Goal: Task Accomplishment & Management: Use online tool/utility

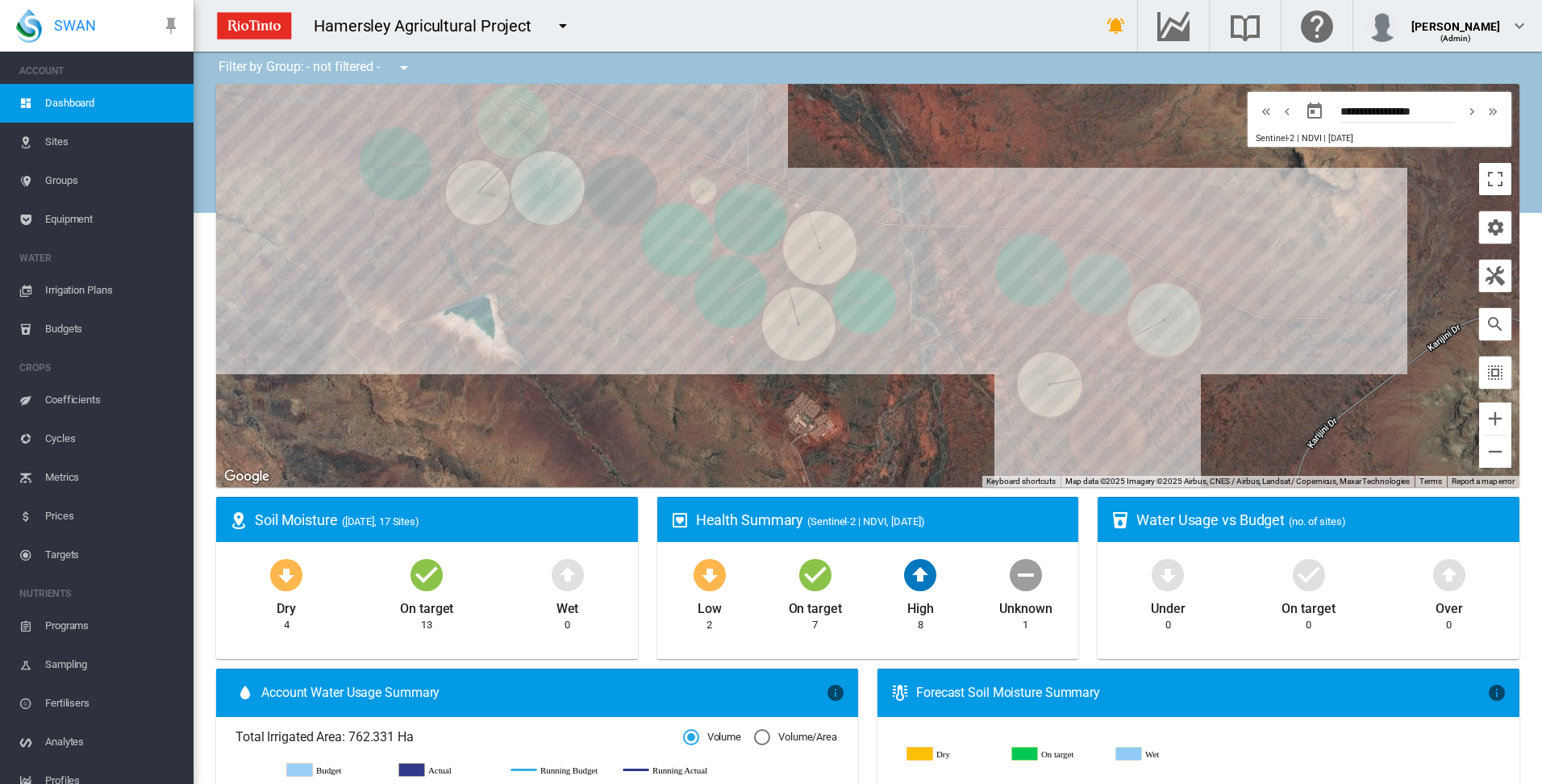
click at [81, 288] on span "Irrigation Plans" at bounding box center [113, 290] width 136 height 38
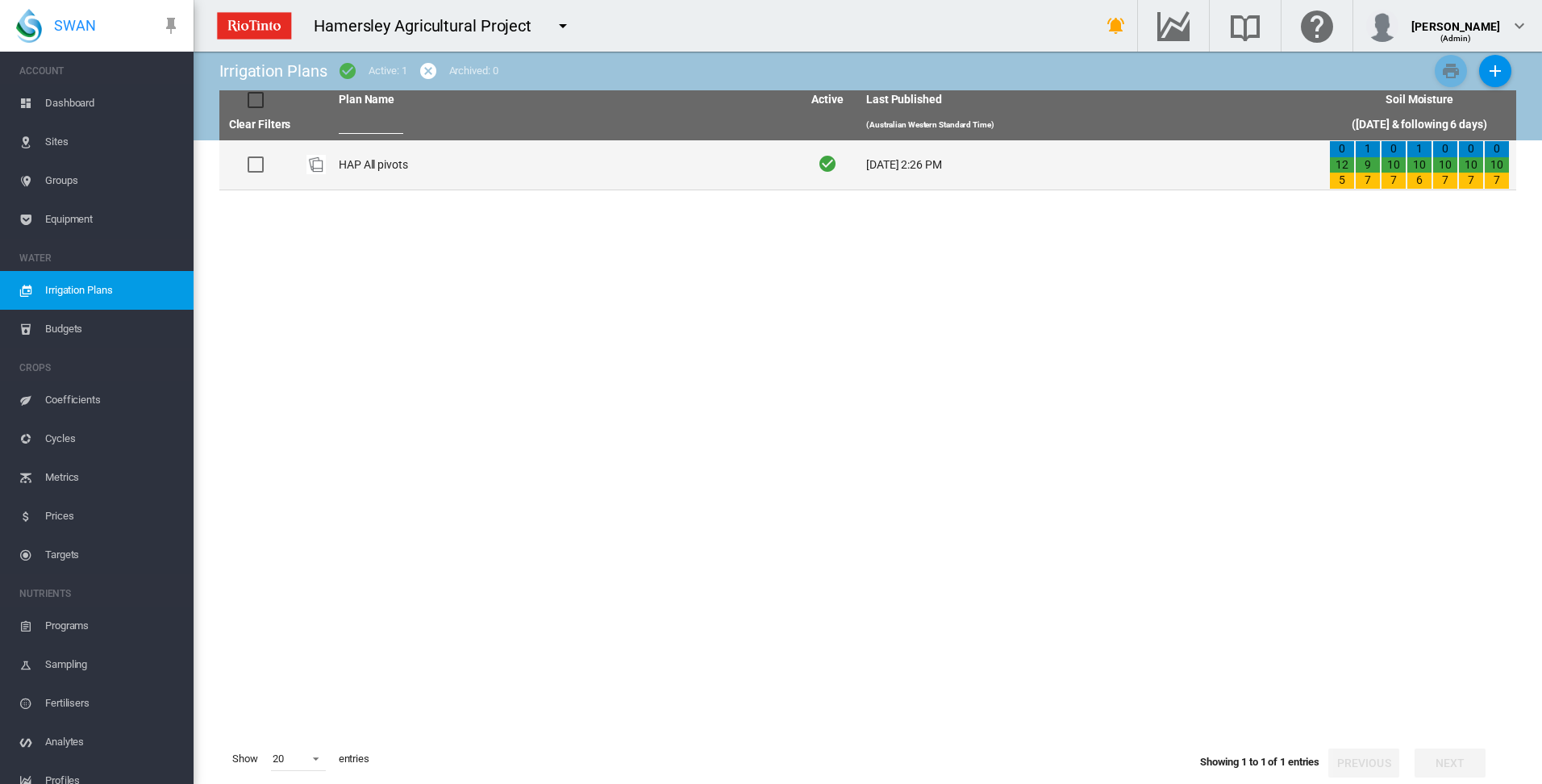
click at [370, 161] on td "HAP All pivots" at bounding box center [564, 165] width 463 height 49
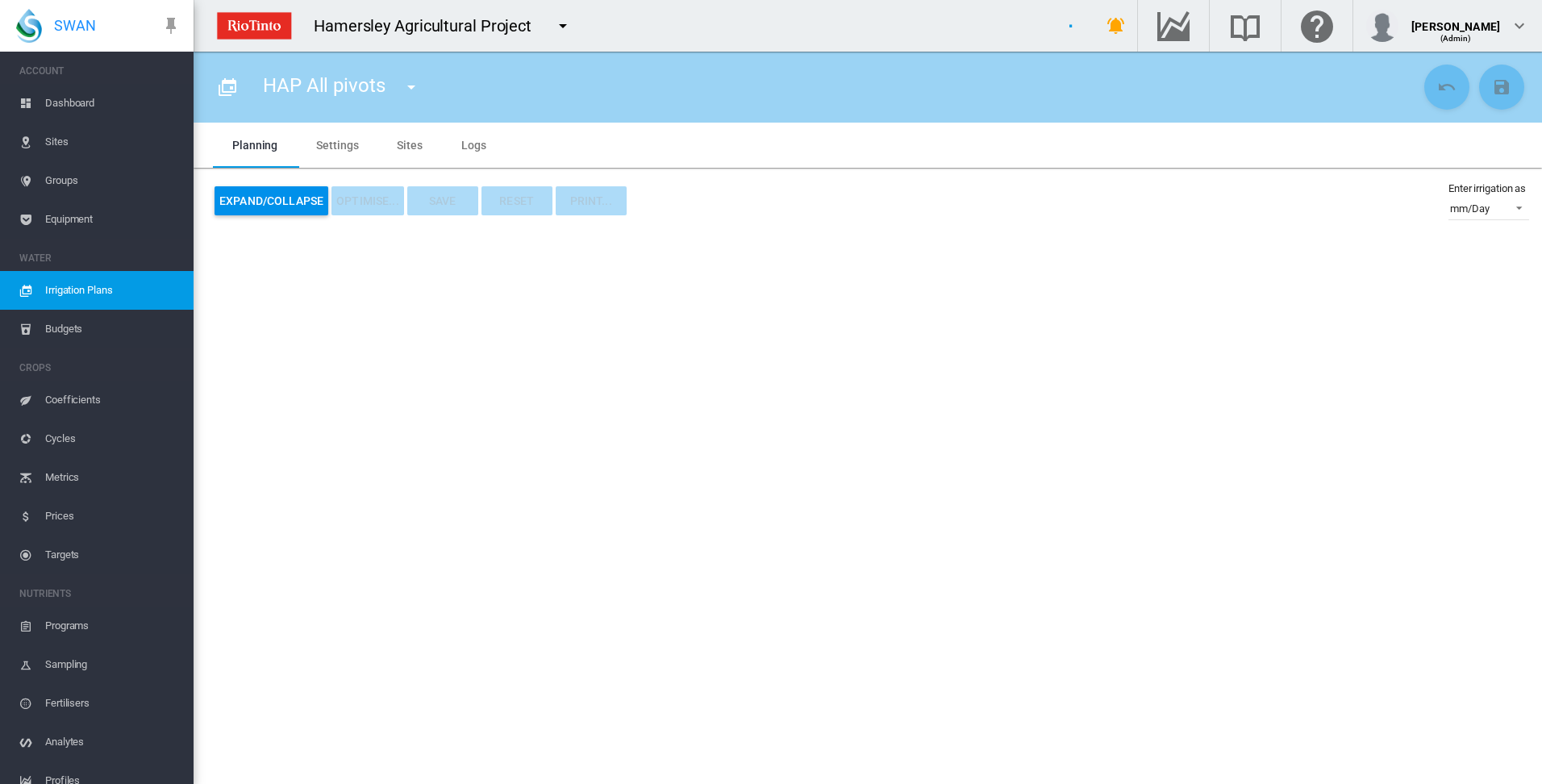
type input "**********"
type input "*"
type input "*****"
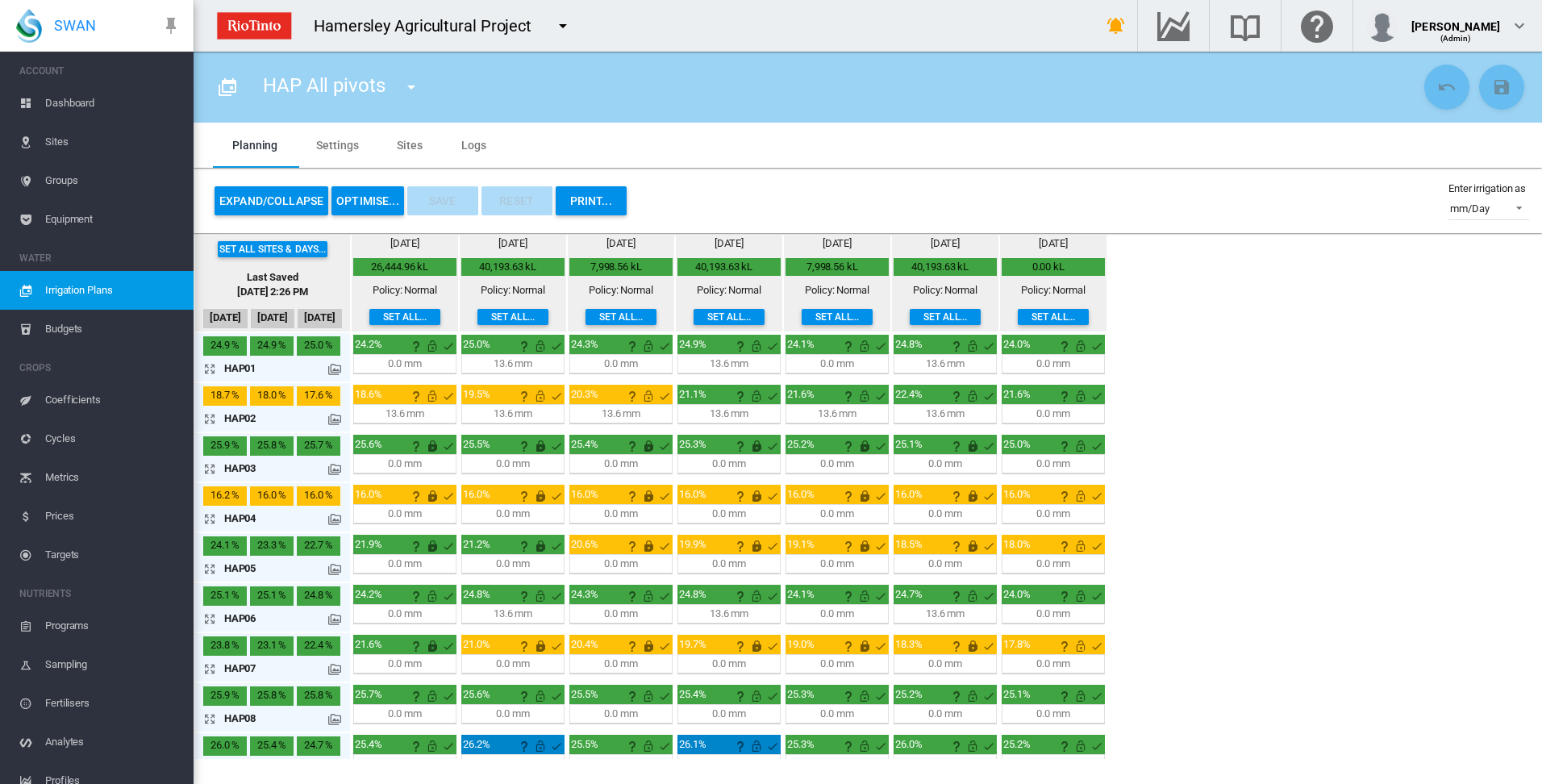
click at [339, 143] on md-tab-item "Settings" at bounding box center [336, 145] width 81 height 45
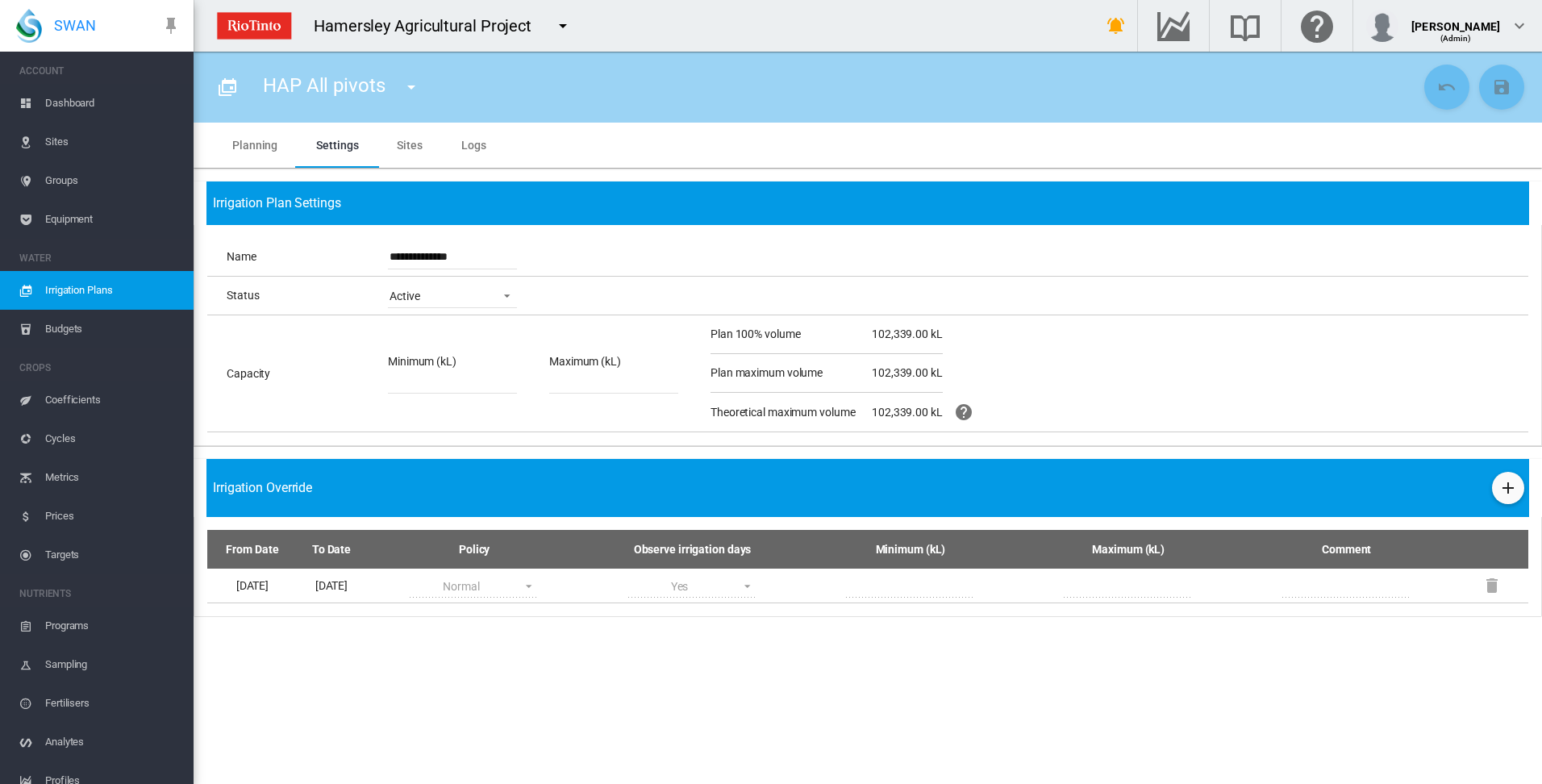
click at [408, 145] on md-tab-item "Sites" at bounding box center [409, 145] width 65 height 45
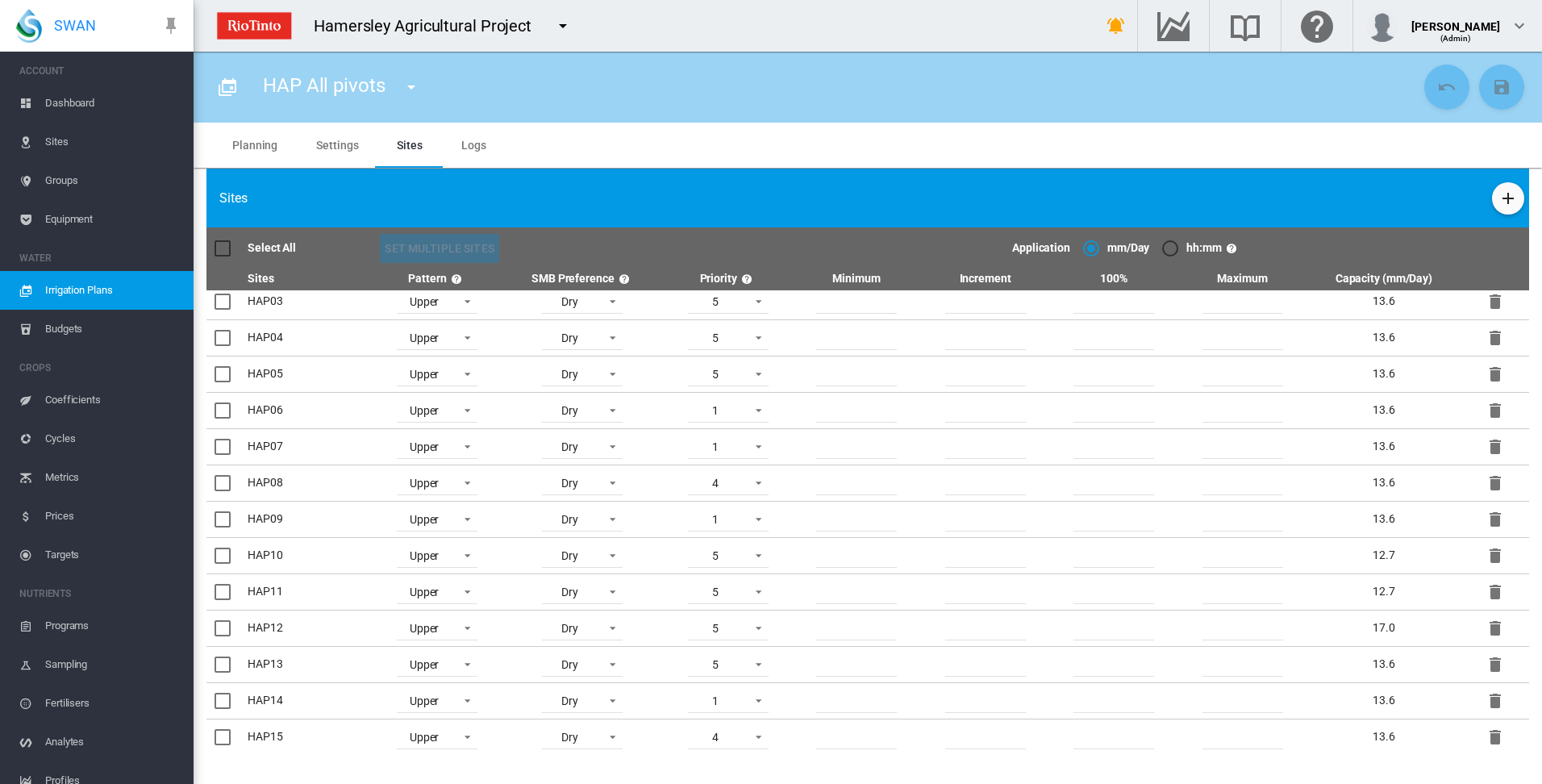
scroll to position [156, 0]
click at [751, 371] on span at bounding box center [754, 370] width 20 height 15
click at [705, 540] on md-option "5" at bounding box center [728, 527] width 109 height 38
click at [1504, 91] on md-icon "icon-content-save" at bounding box center [1502, 87] width 20 height 20
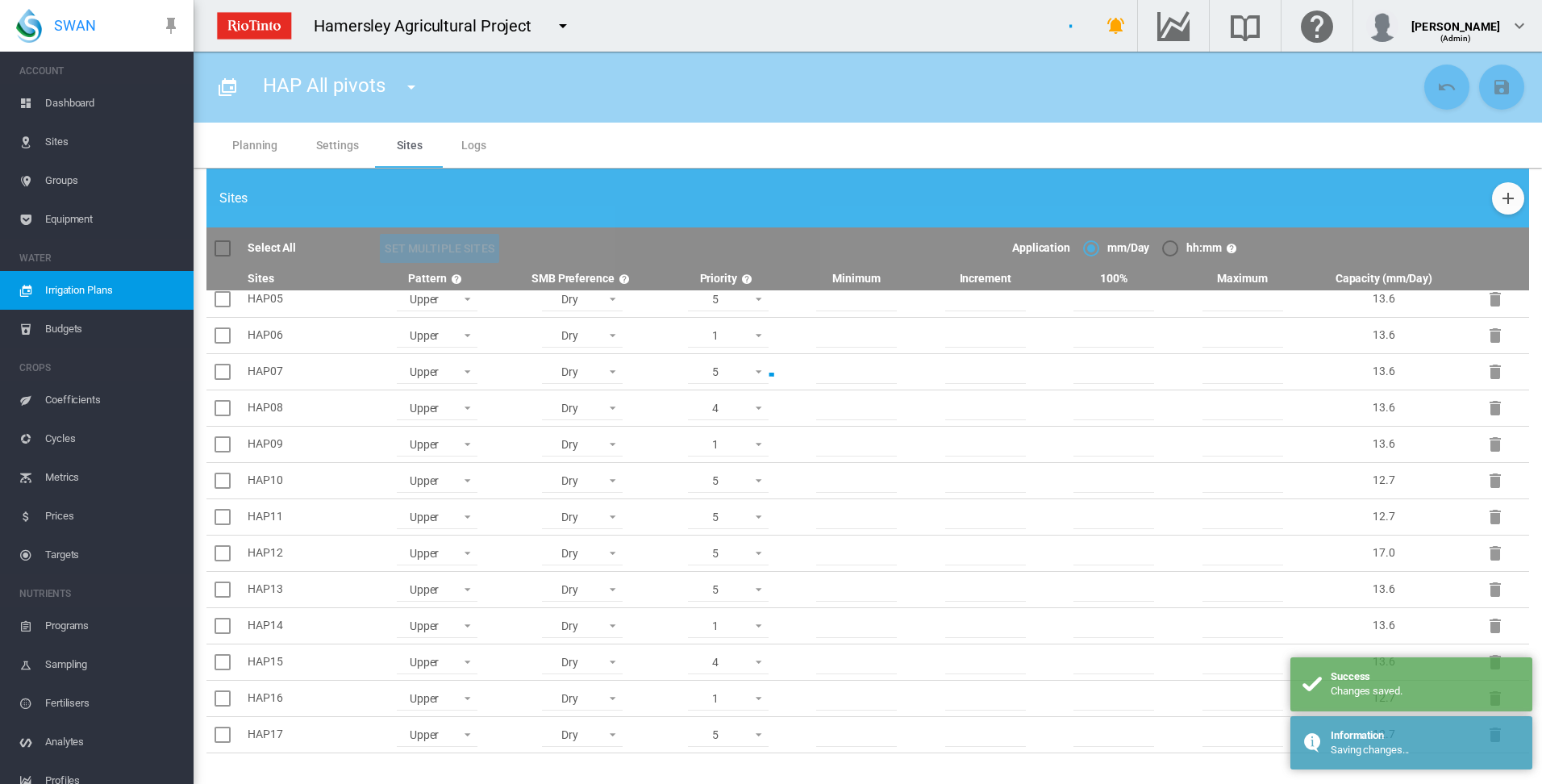
type input "**********"
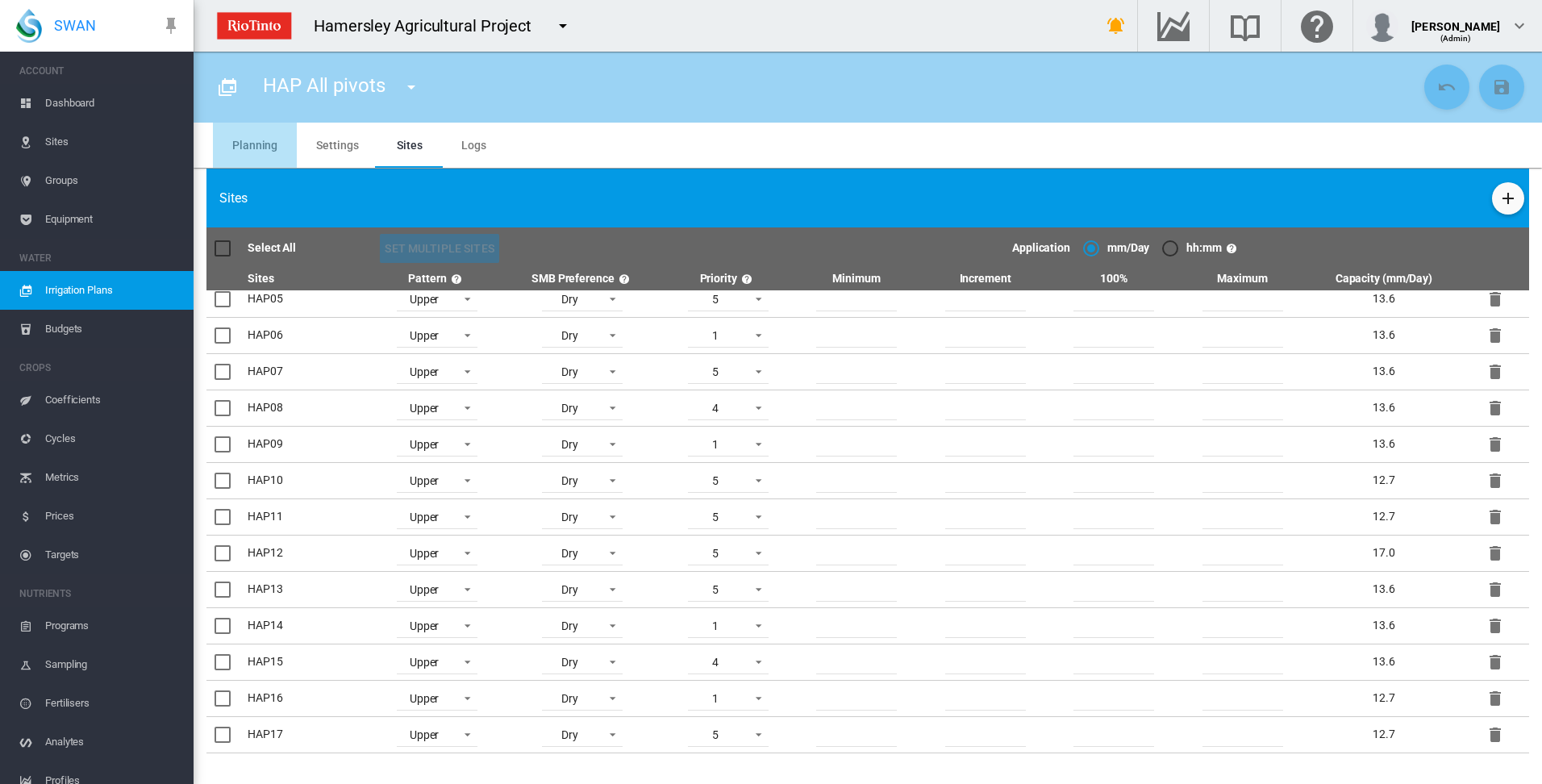
click at [259, 140] on md-tab-item "Planning" at bounding box center [255, 145] width 84 height 45
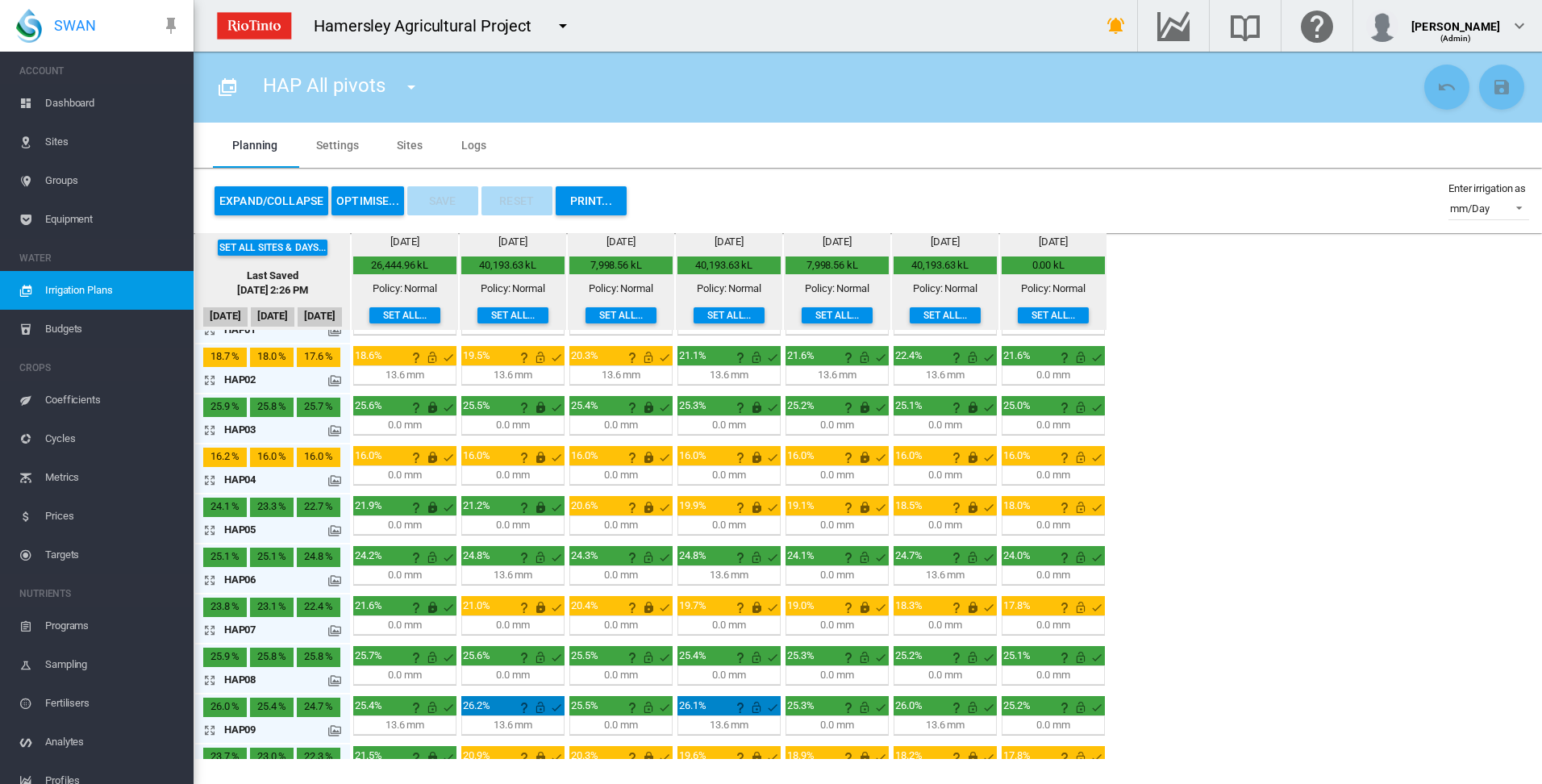
scroll to position [0, 0]
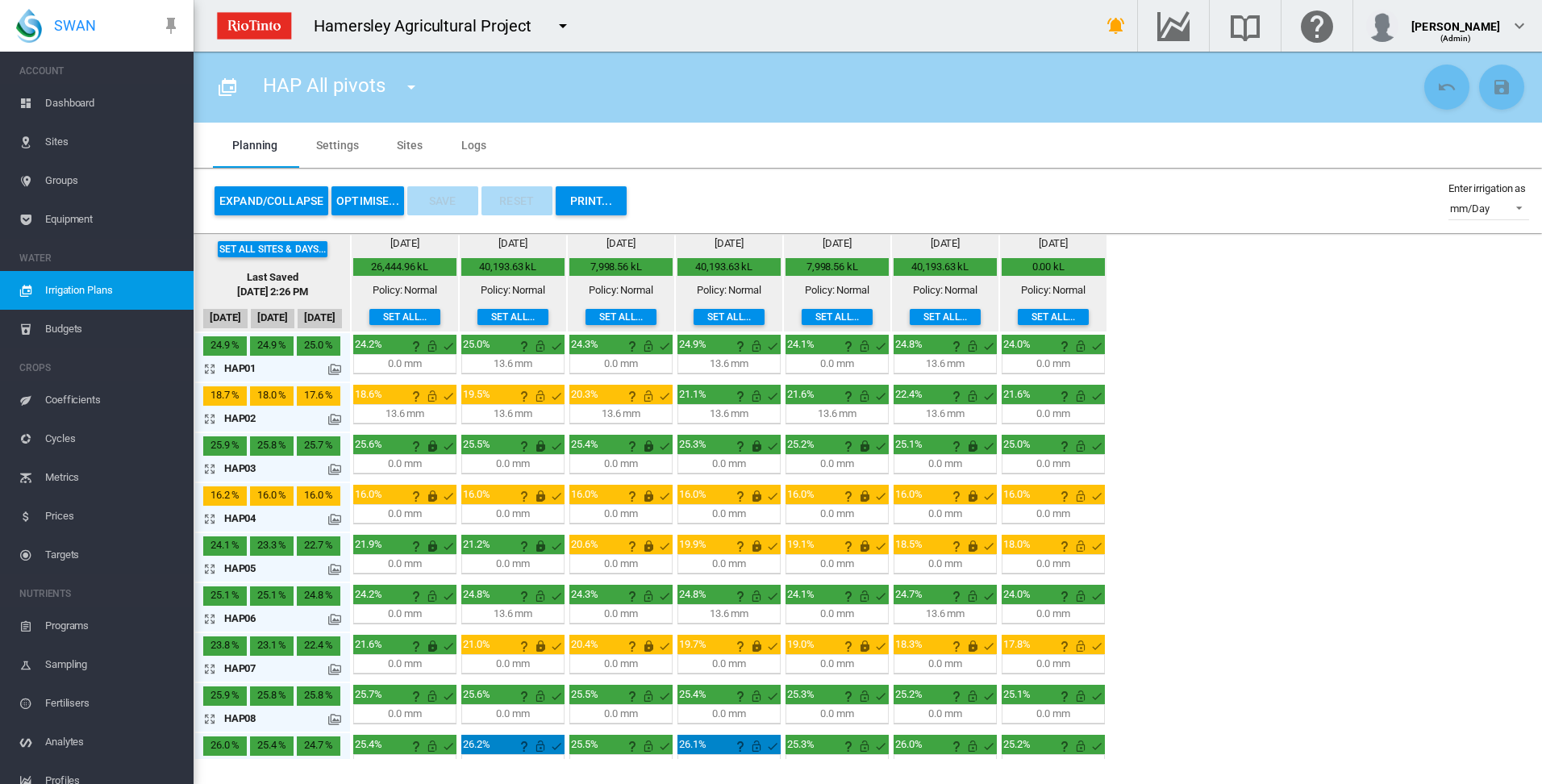
click at [360, 204] on button "OPTIMISE..." at bounding box center [368, 201] width 73 height 29
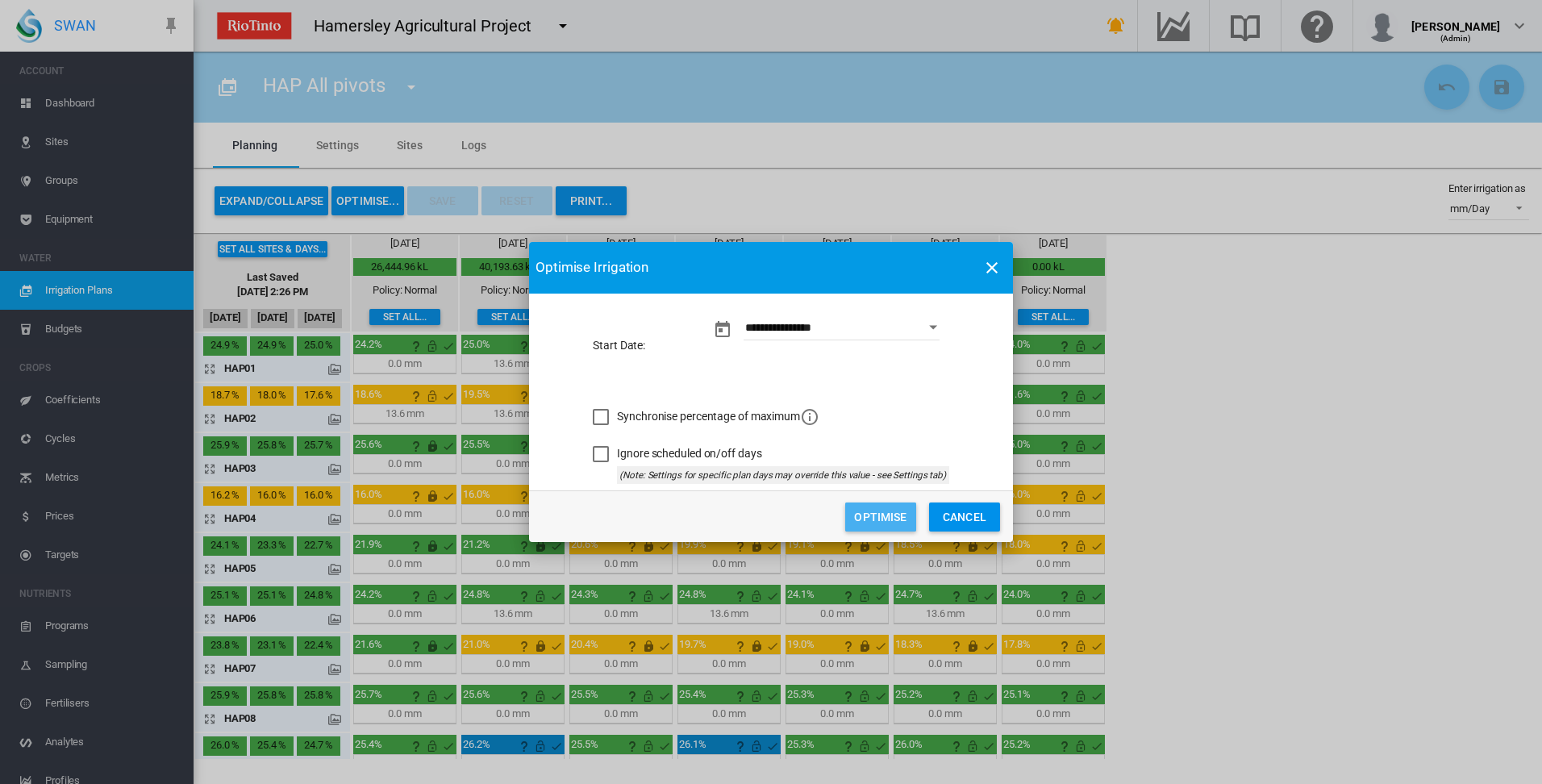
click at [875, 519] on button "Optimise" at bounding box center [880, 517] width 71 height 29
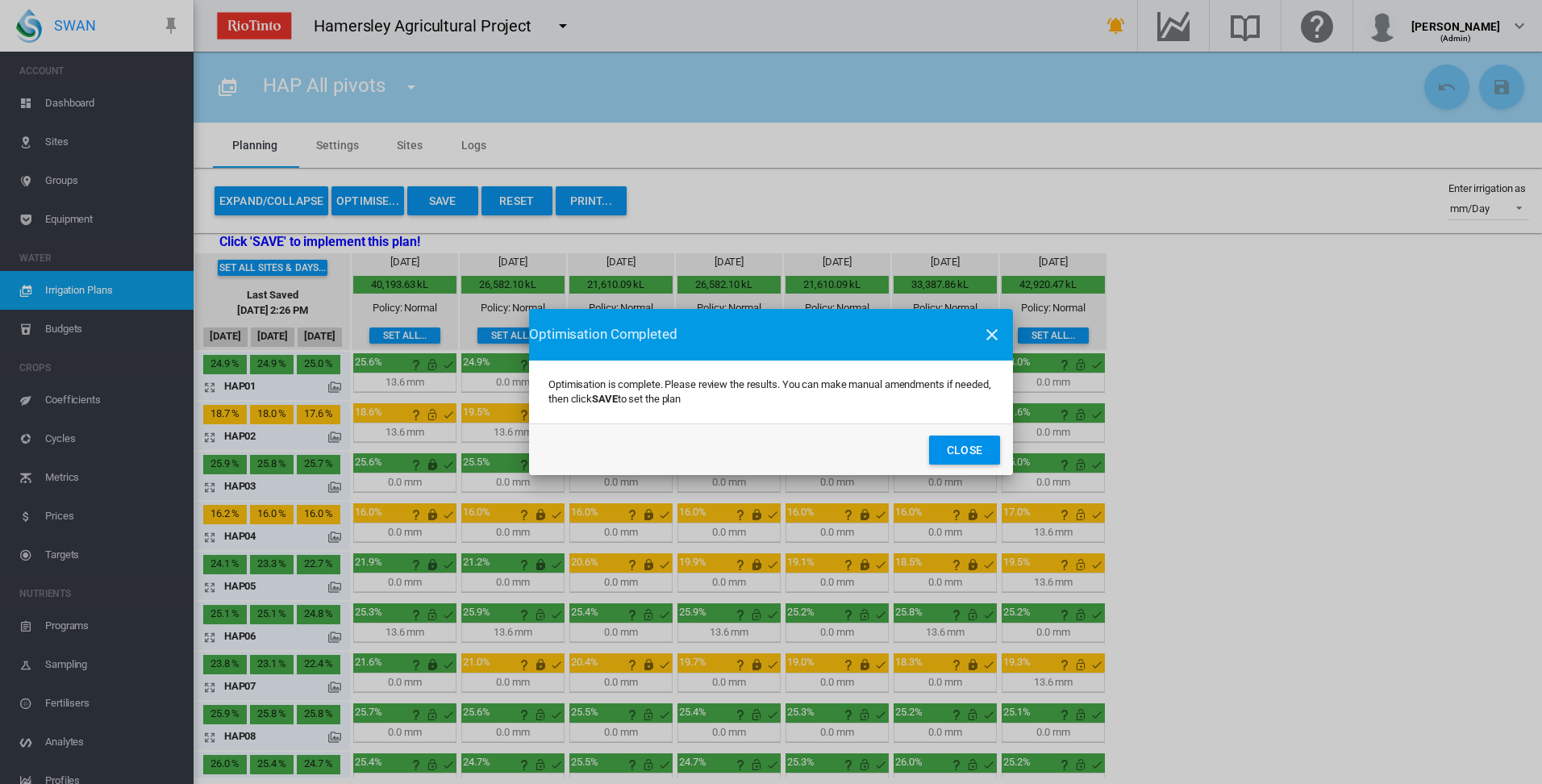
click at [971, 453] on button "Close" at bounding box center [964, 450] width 71 height 29
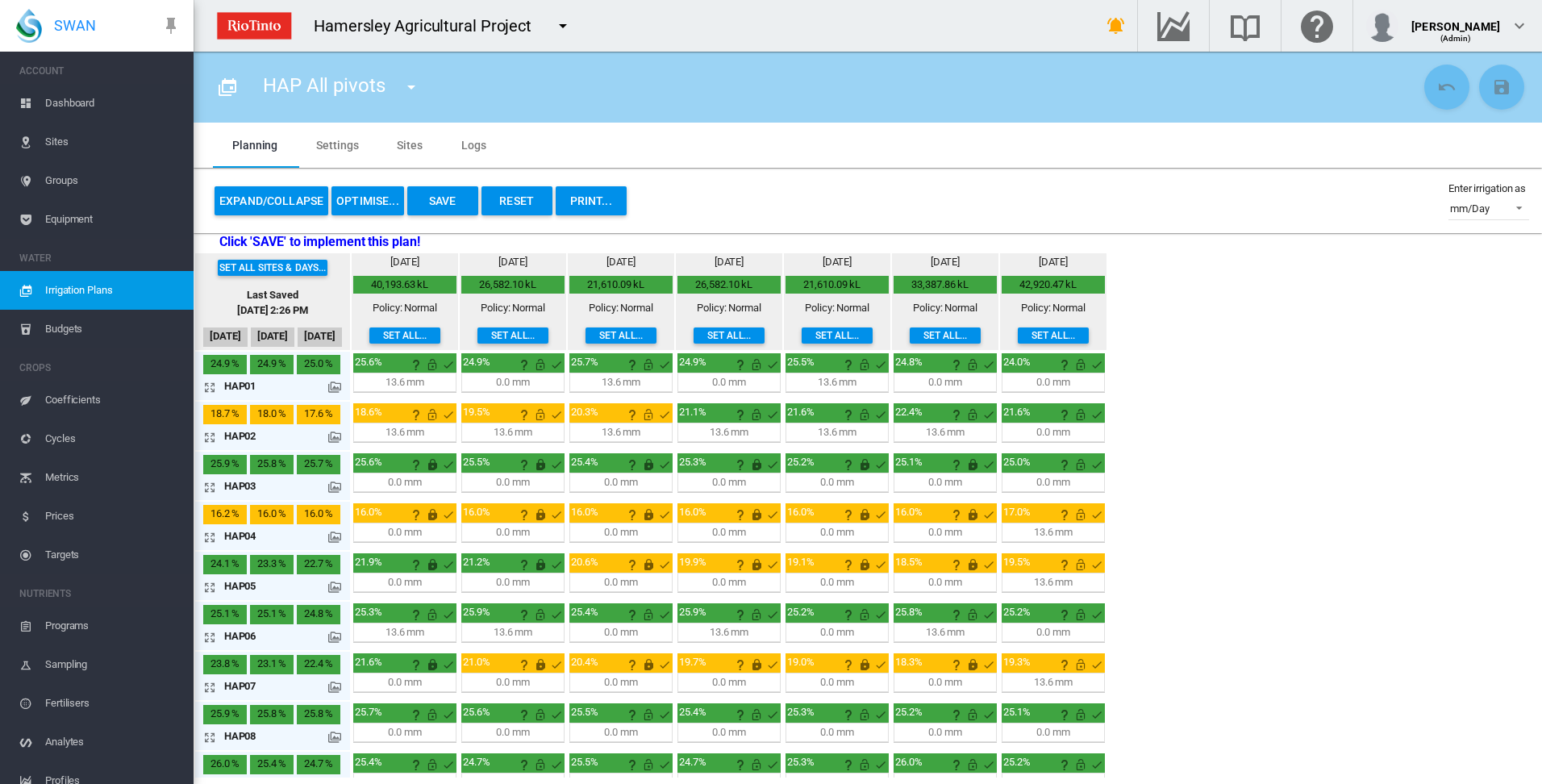
drag, startPoint x: 207, startPoint y: 436, endPoint x: 221, endPoint y: 438, distance: 14.1
click at [208, 436] on md-icon "icon-arrow-expand" at bounding box center [213, 437] width 20 height 20
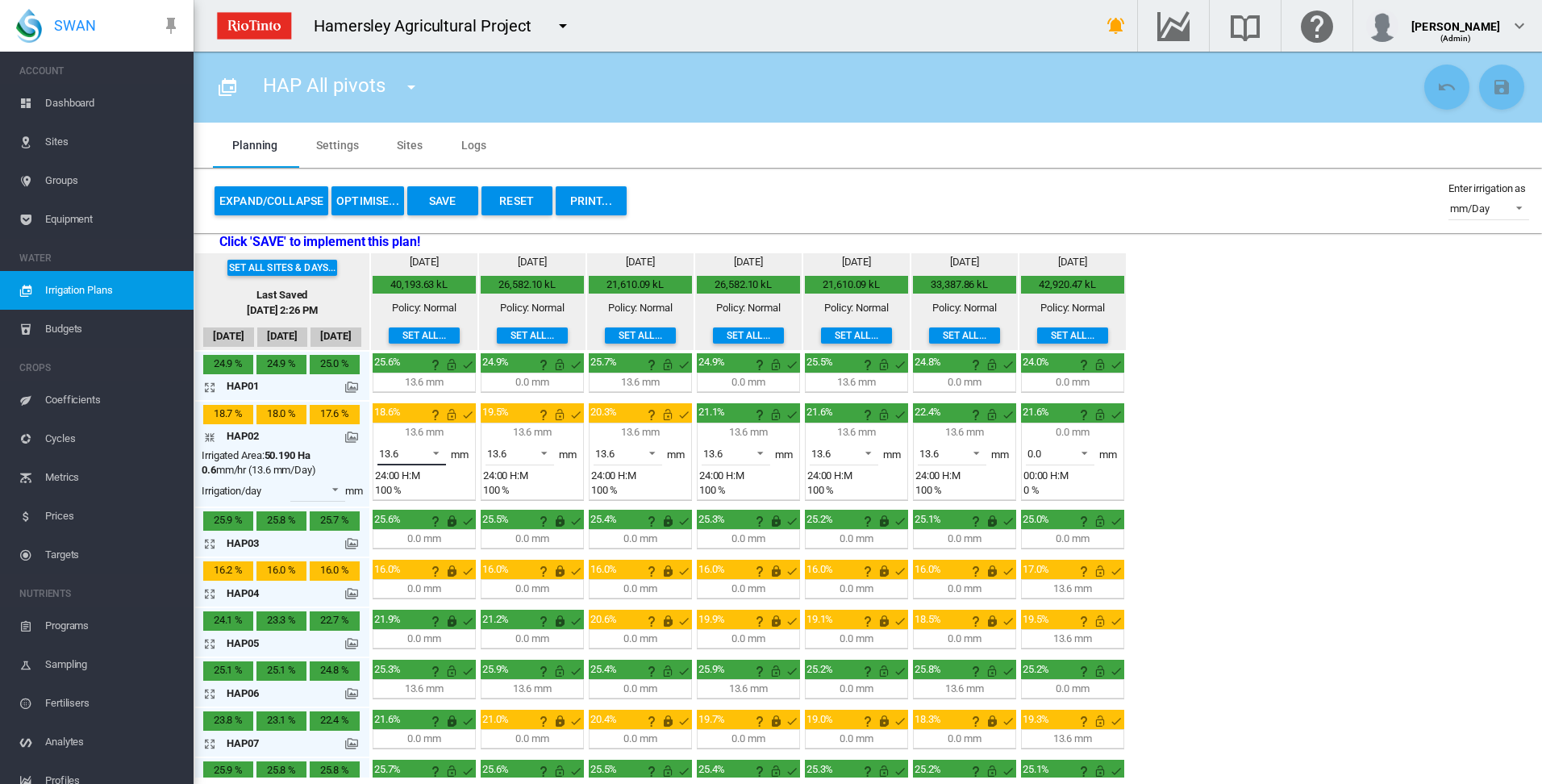
click at [435, 452] on span at bounding box center [431, 452] width 20 height 15
click at [418, 421] on md-option "0.0" at bounding box center [421, 414] width 109 height 38
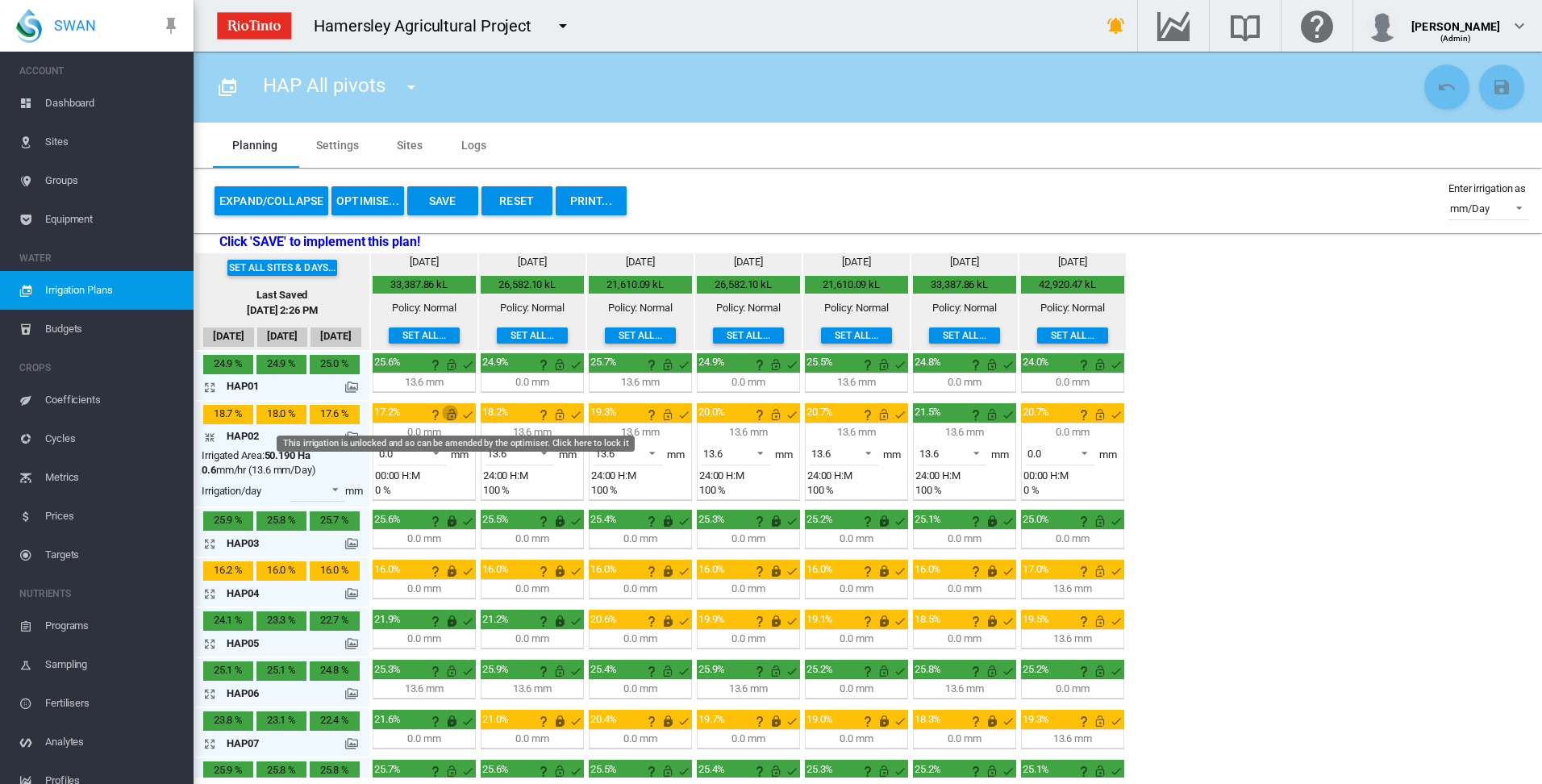
click at [450, 414] on md-icon "This irrigation is unlocked and so can be amended by the optimiser. Click here …" at bounding box center [452, 415] width 20 height 20
click at [544, 452] on span at bounding box center [540, 452] width 20 height 15
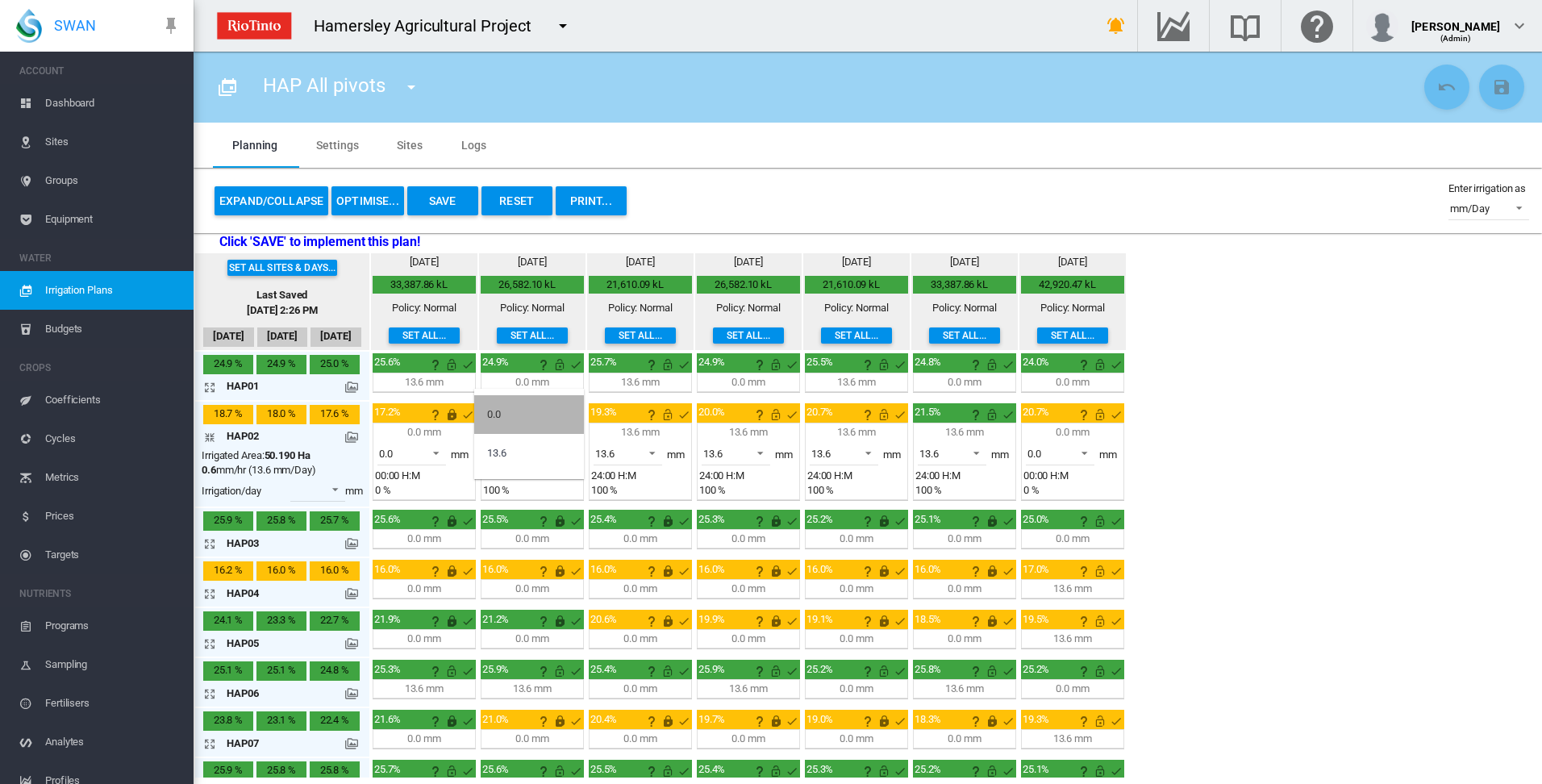
click at [531, 425] on md-option "0.0" at bounding box center [529, 414] width 109 height 38
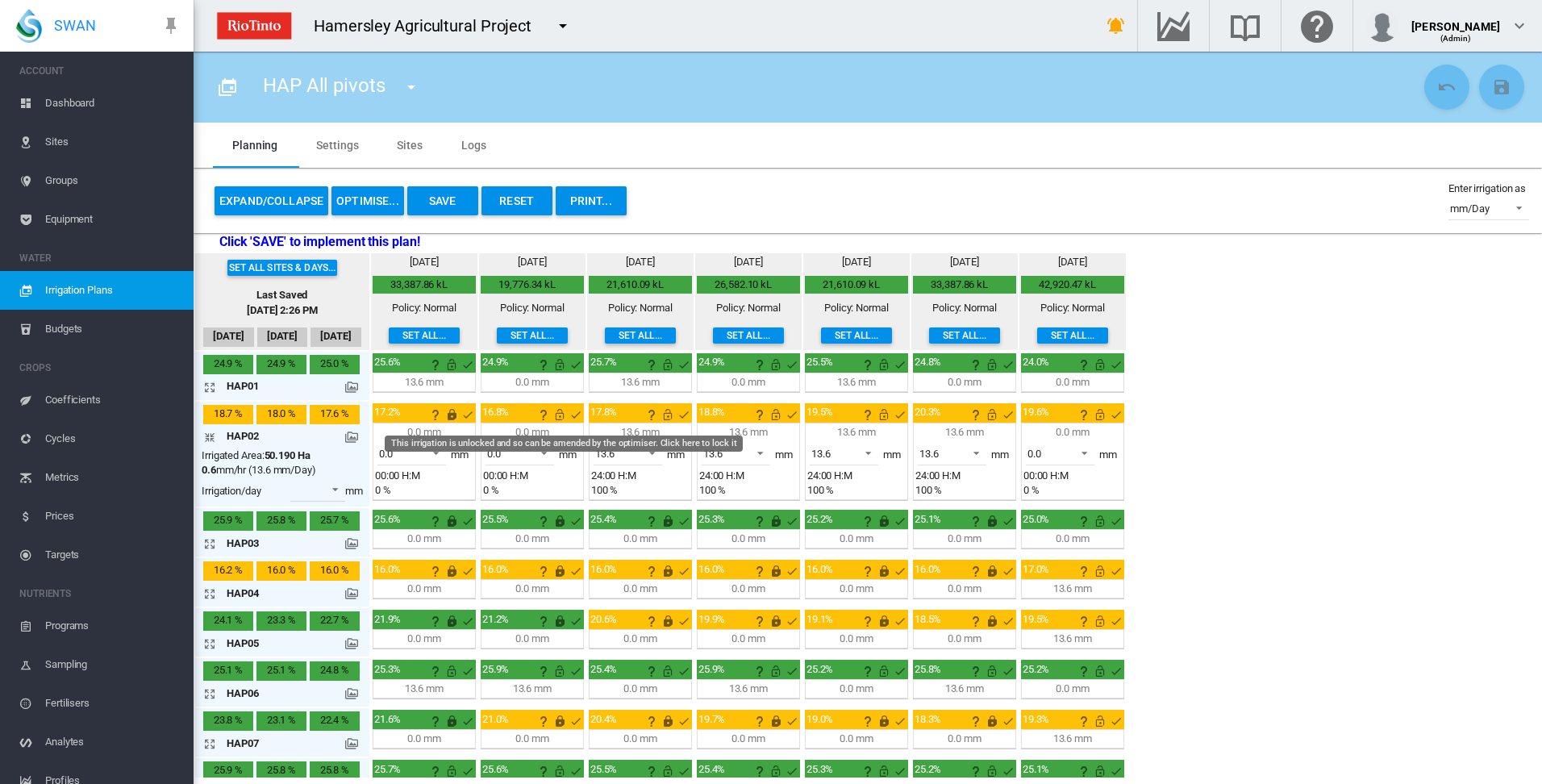
click at [561, 415] on md-icon "This irrigation is unlocked and so can be amended by the optimiser. Click here …" at bounding box center [559, 415] width 20 height 20
click at [209, 439] on md-icon "icon-arrow-collapse" at bounding box center [213, 437] width 20 height 20
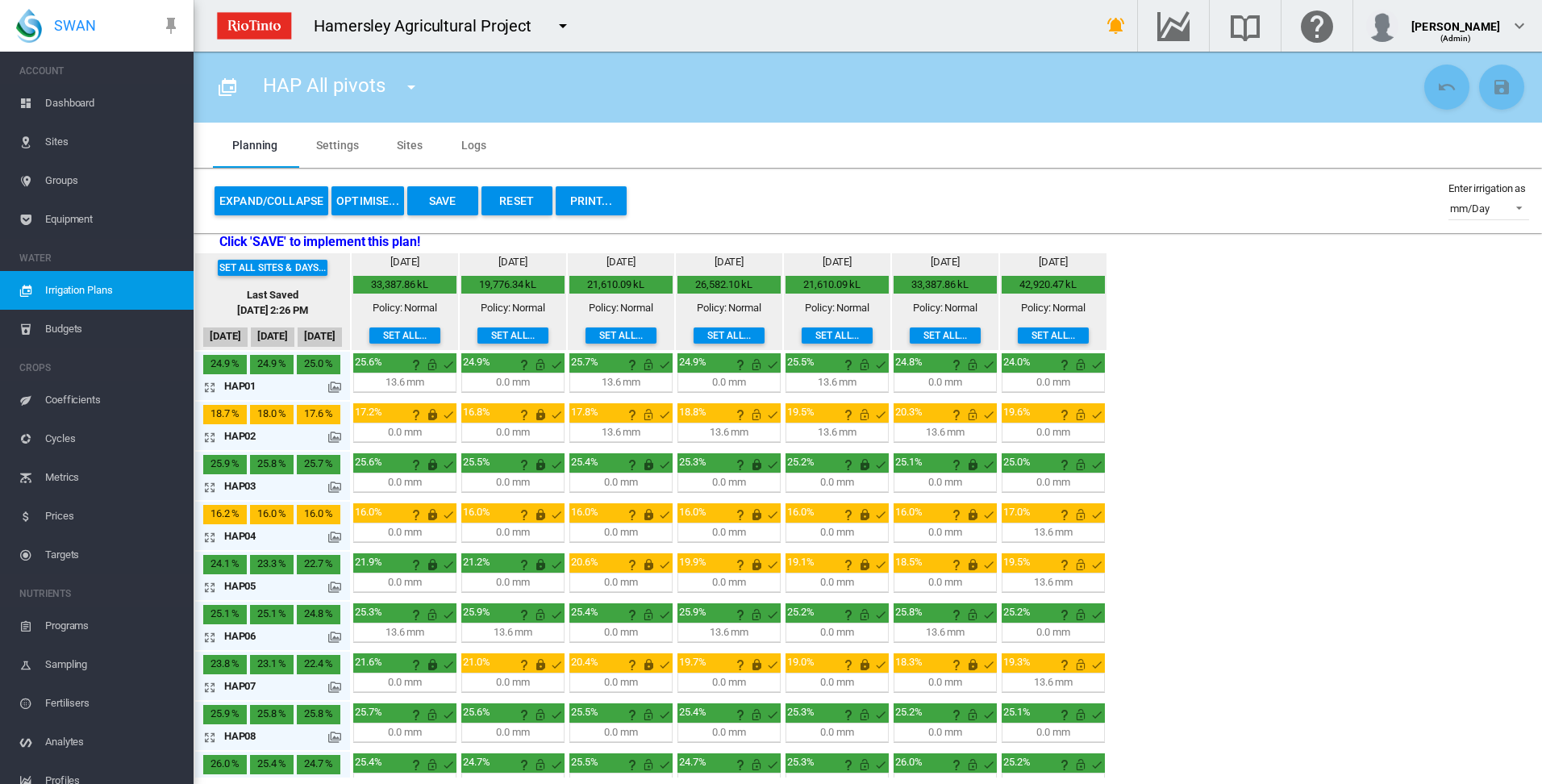
click at [210, 635] on md-icon "icon-arrow-expand" at bounding box center [213, 637] width 20 height 20
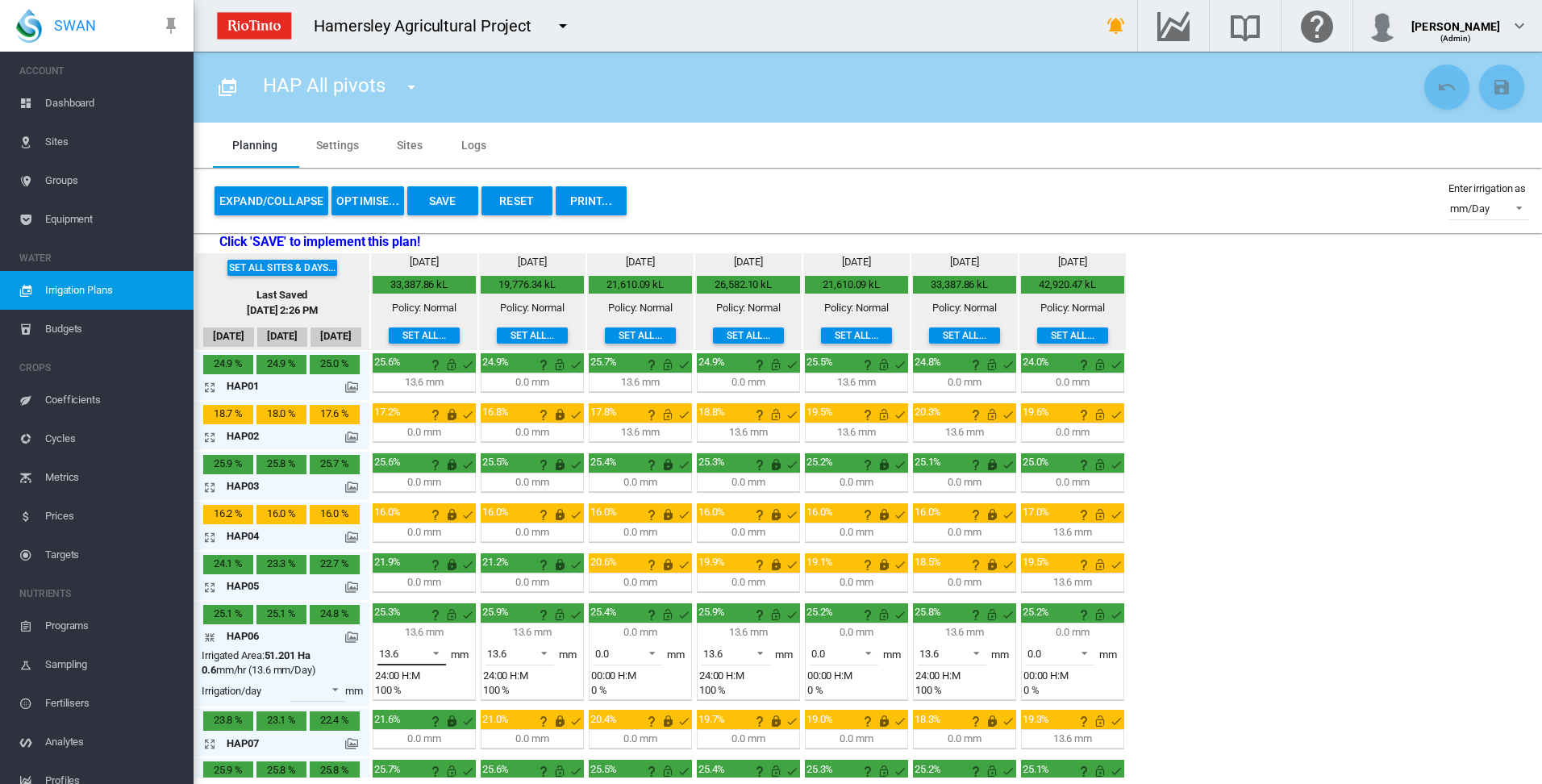
click at [438, 652] on span at bounding box center [431, 652] width 20 height 15
click at [444, 610] on md-option "0.0" at bounding box center [421, 614] width 109 height 38
click at [212, 635] on md-icon "icon-arrow-collapse" at bounding box center [213, 637] width 20 height 20
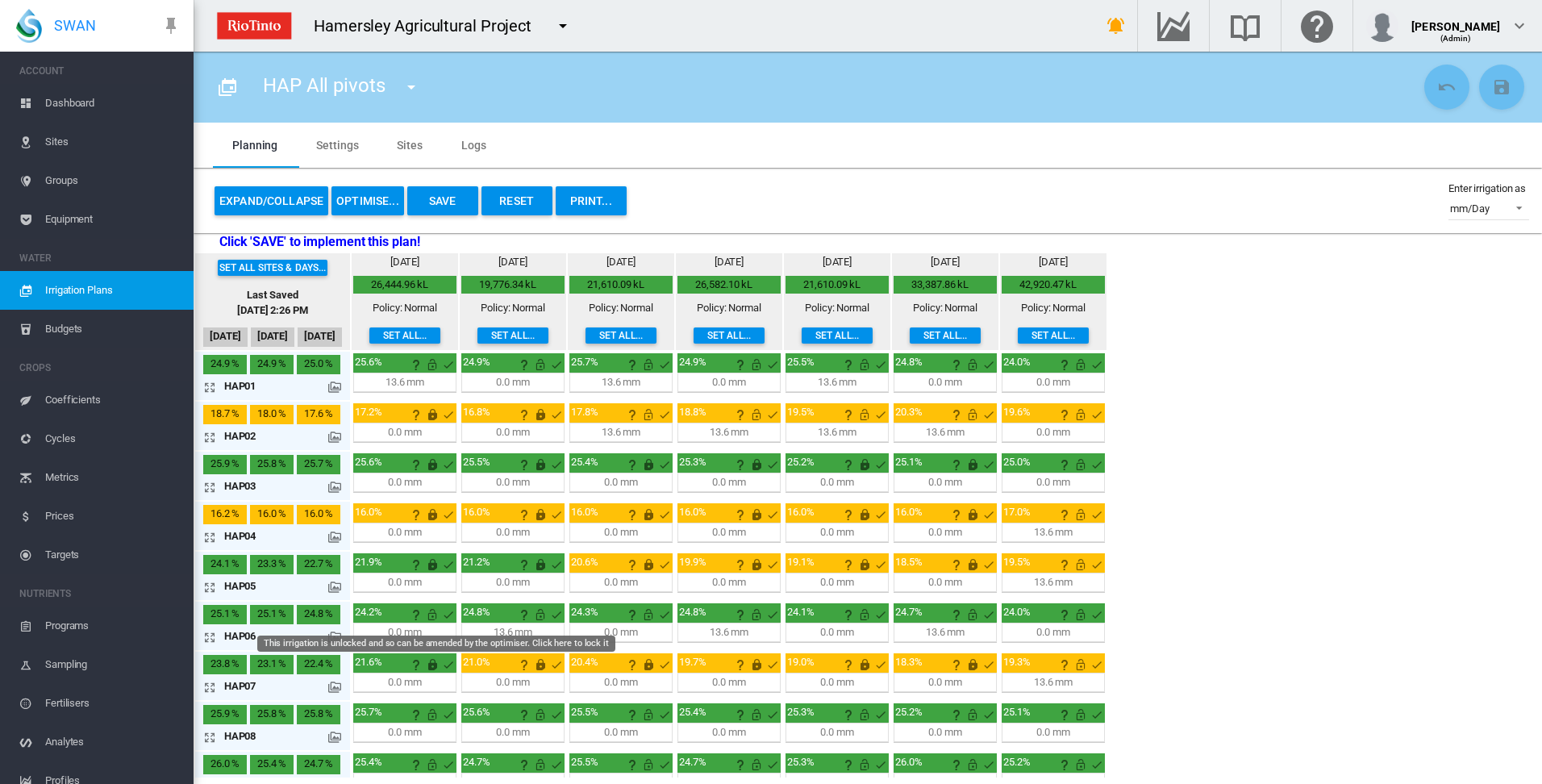
click at [433, 616] on md-icon "This irrigation is unlocked and so can be amended by the optimiser. Click here …" at bounding box center [432, 615] width 20 height 20
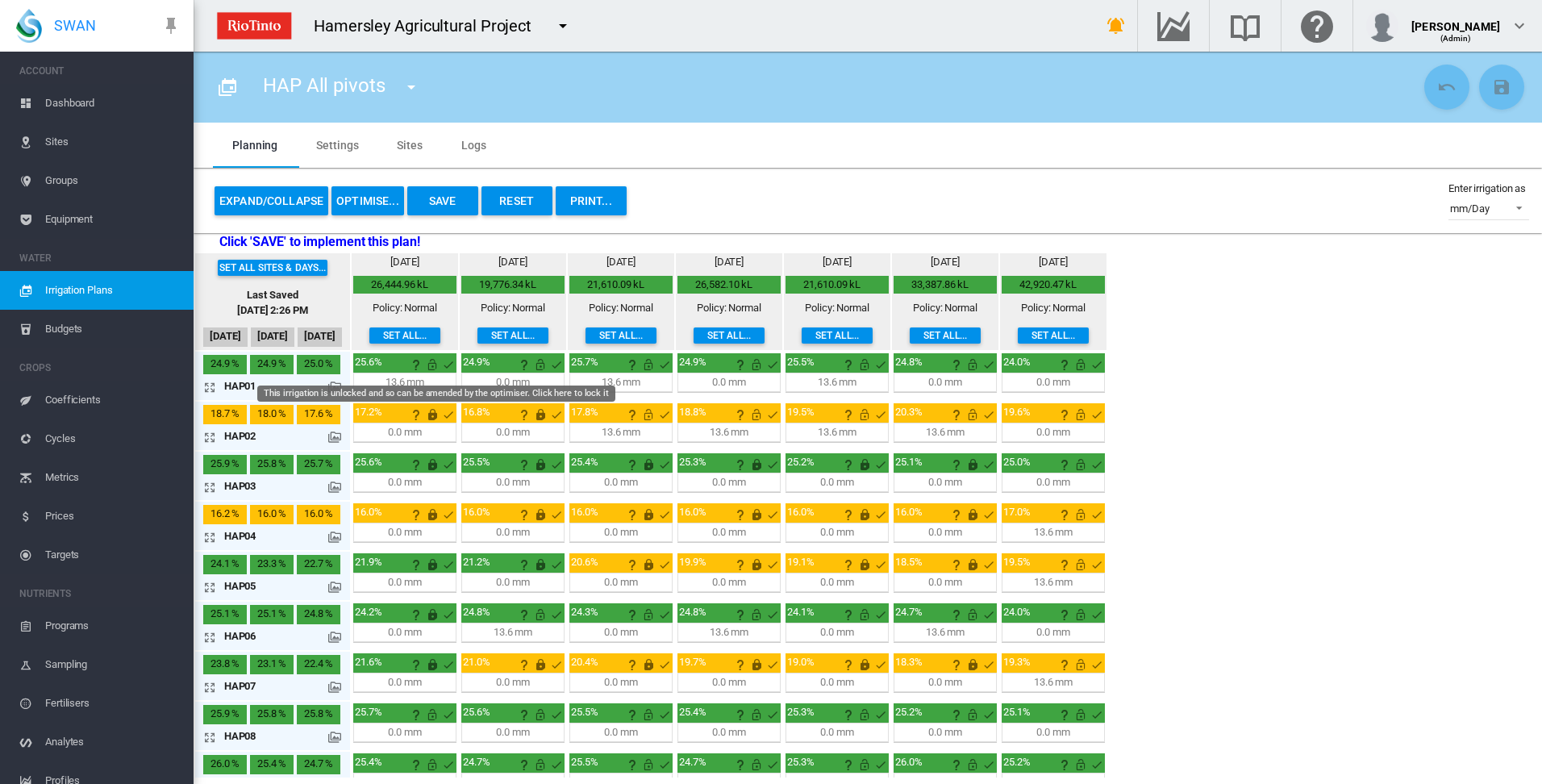
click at [430, 365] on md-icon "This irrigation is unlocked and so can be amended by the optimiser. Click here …" at bounding box center [432, 364] width 20 height 20
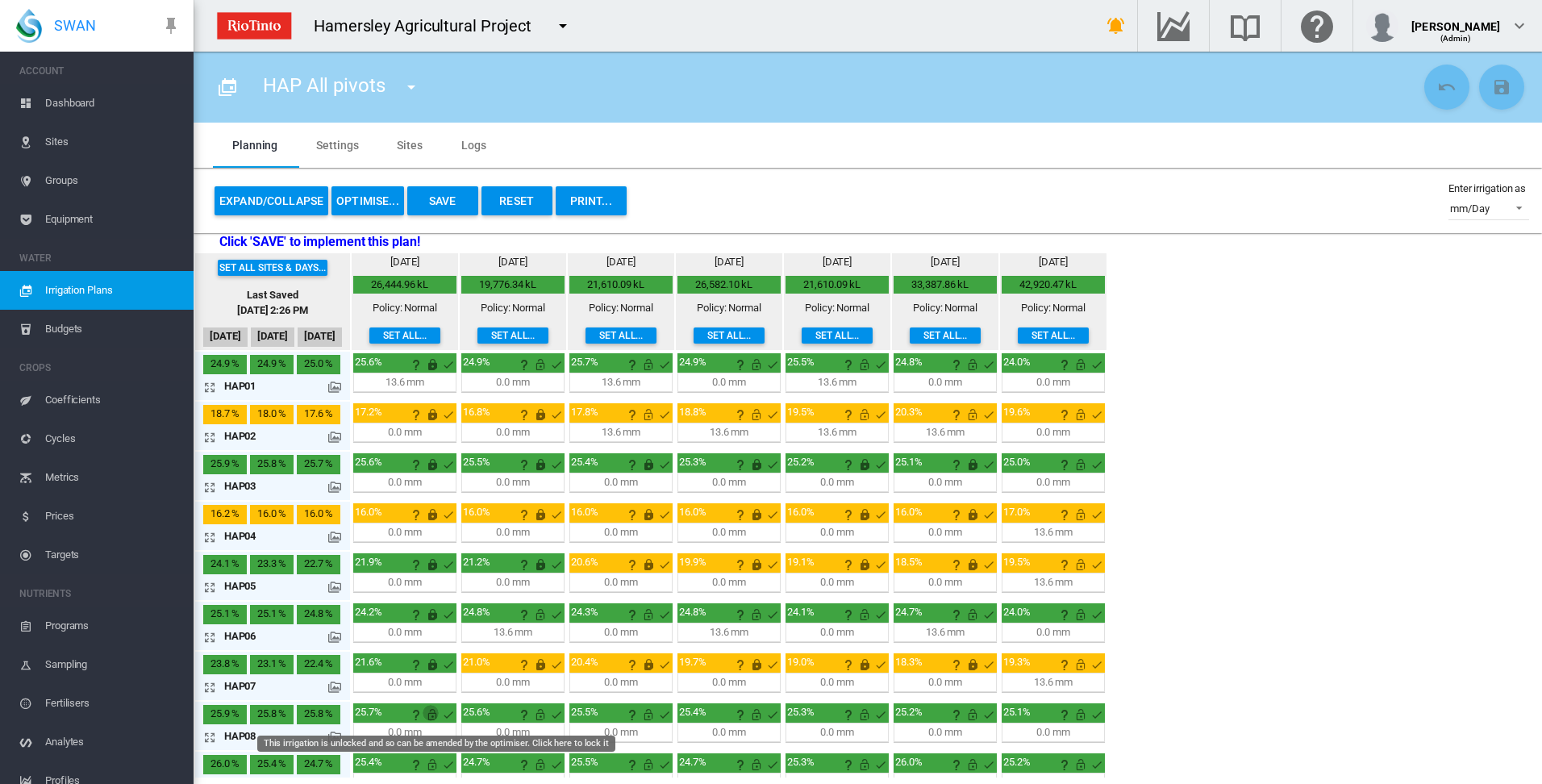
click at [434, 715] on md-icon "This irrigation is unlocked and so can be amended by the optimiser. Click here …" at bounding box center [432, 715] width 20 height 20
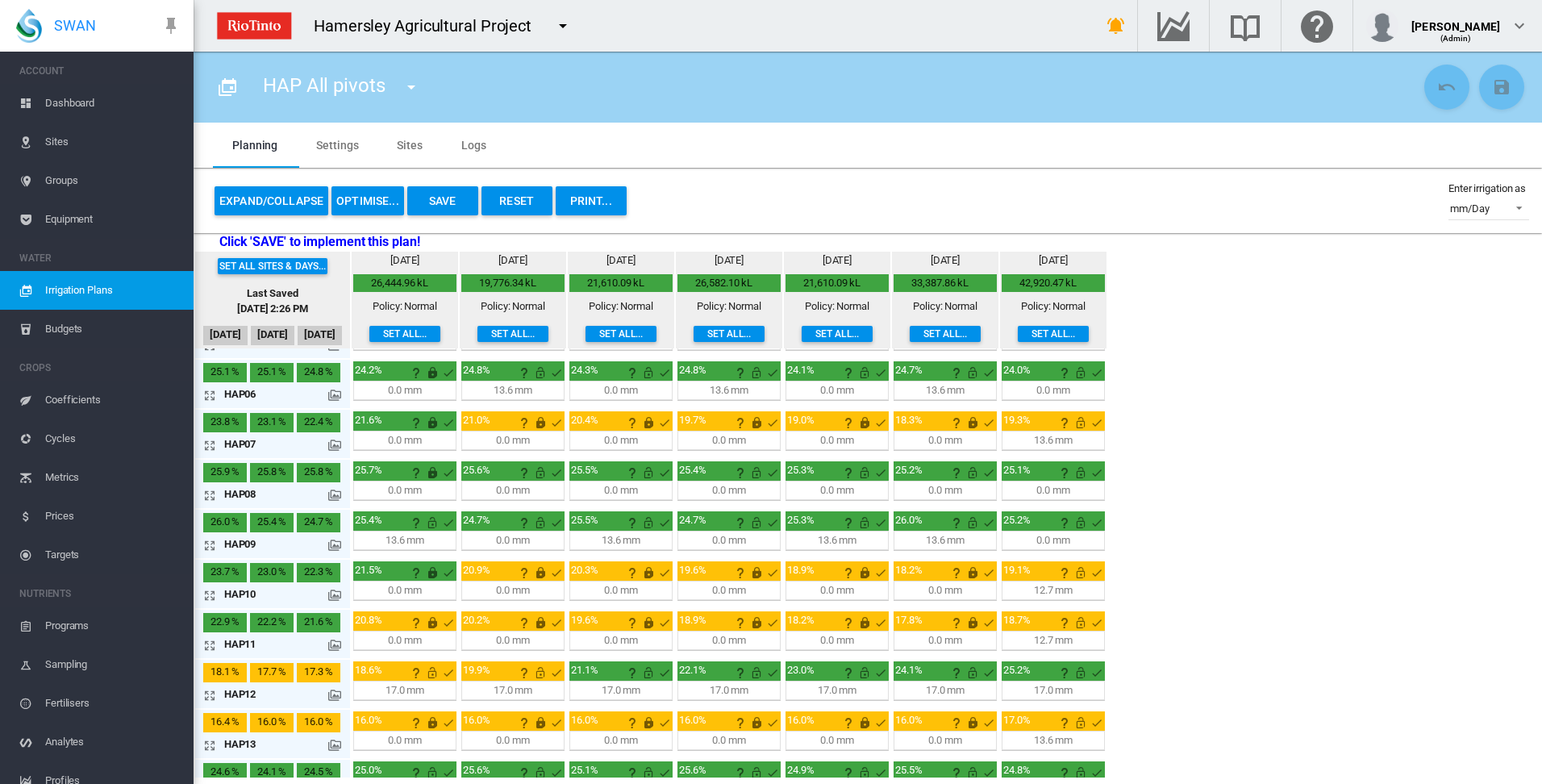
scroll to position [323, 0]
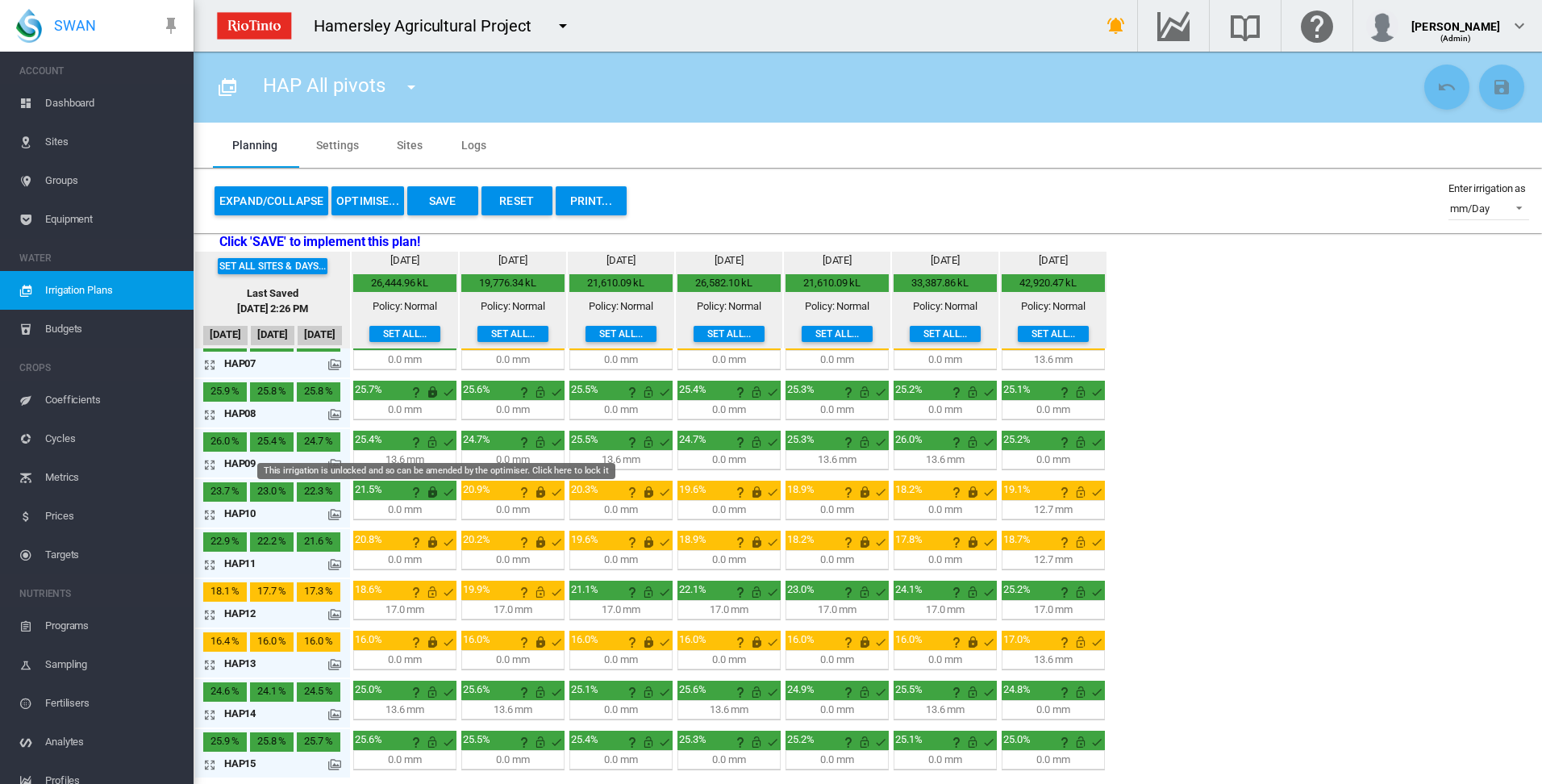
click at [435, 443] on md-icon "This irrigation is unlocked and so can be amended by the optimiser. Click here …" at bounding box center [432, 442] width 20 height 20
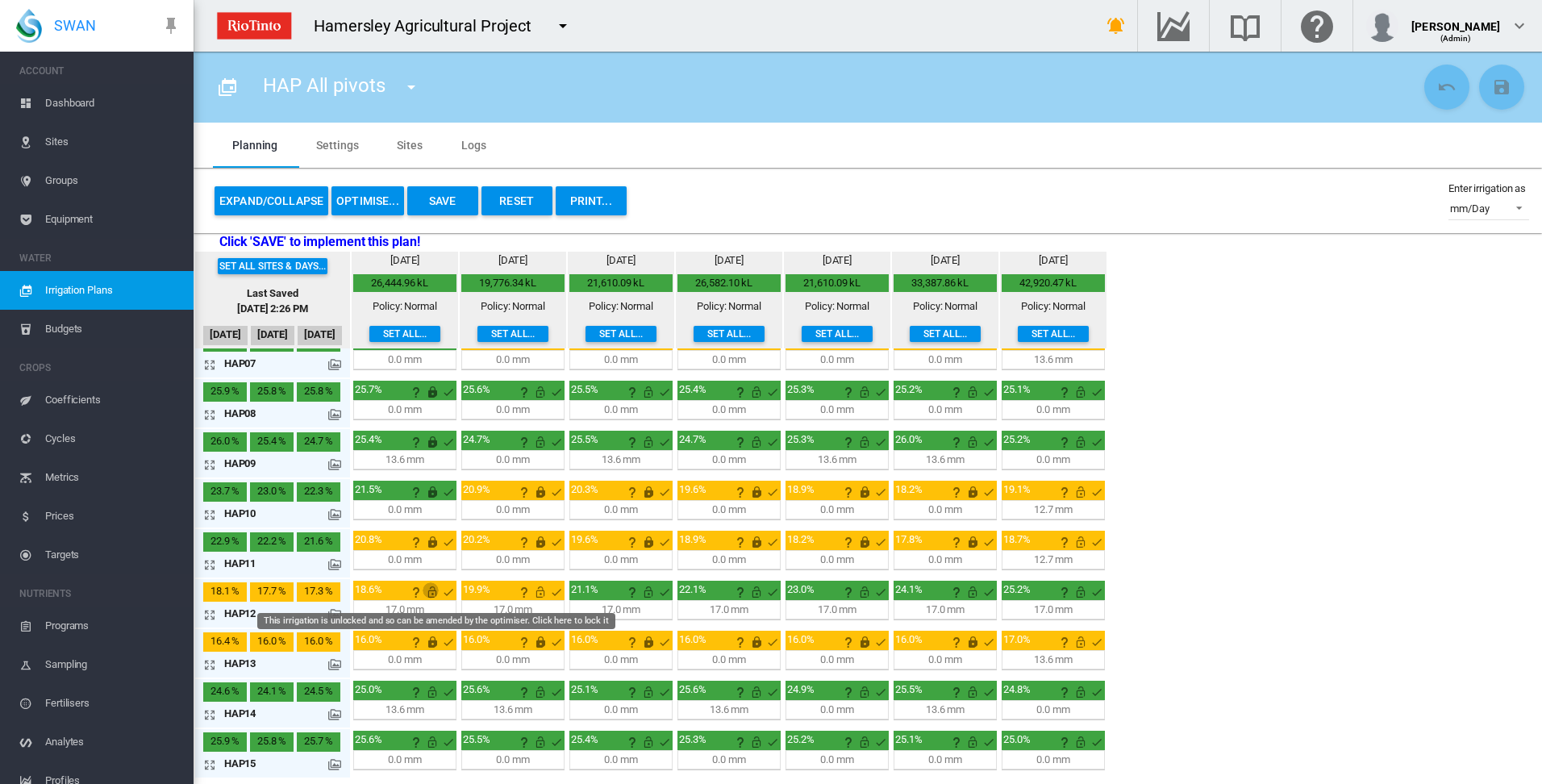
click at [431, 594] on md-icon "This irrigation is unlocked and so can be amended by the optimiser. Click here …" at bounding box center [432, 592] width 20 height 20
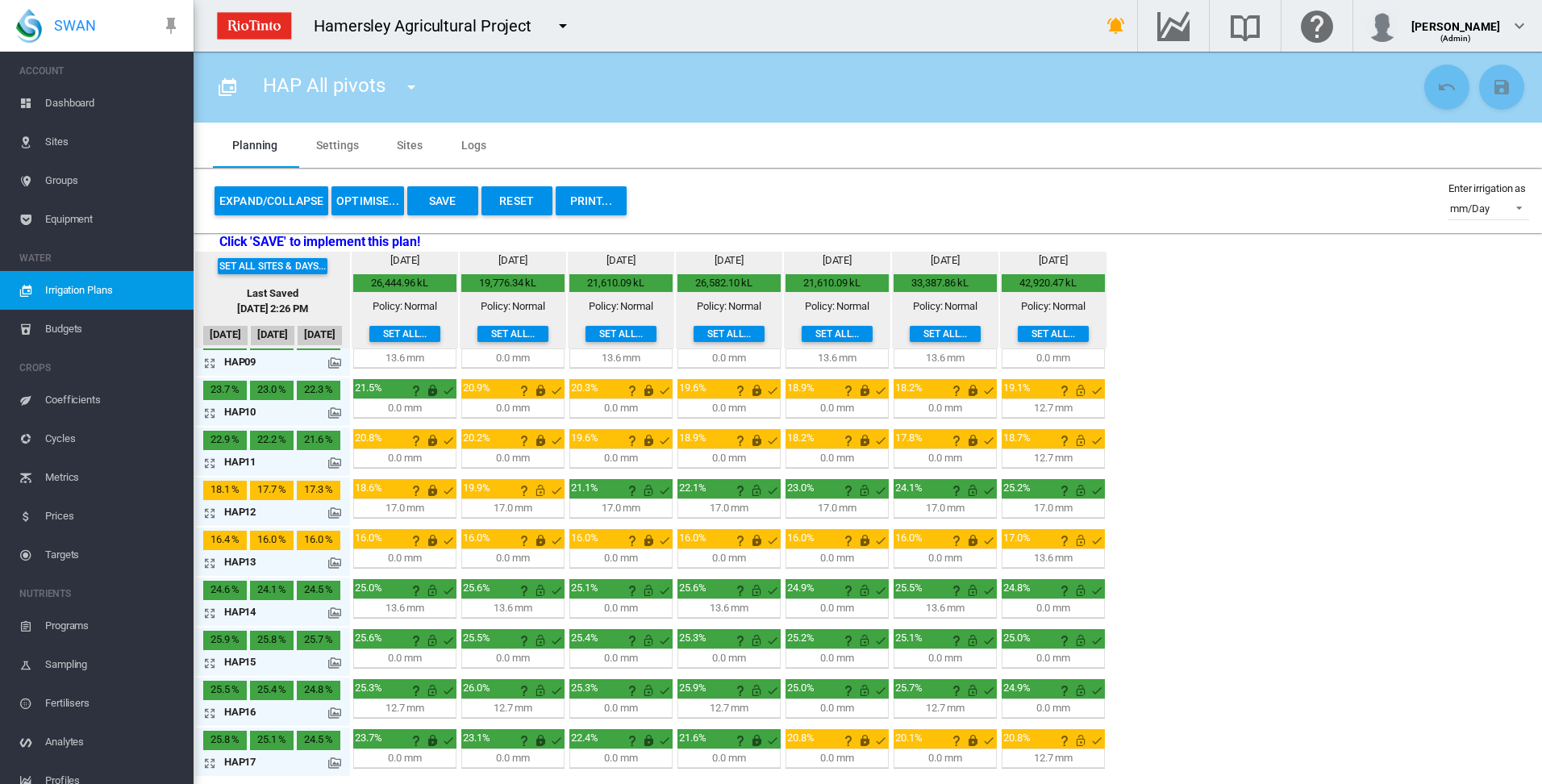
click at [431, 592] on md-icon "This irrigation is unlocked and so can be amended by the optimiser. Click here …" at bounding box center [432, 590] width 20 height 20
click at [431, 639] on md-icon "This irrigation is unlocked and so can be amended by the optimiser. Click here …" at bounding box center [432, 640] width 20 height 20
click at [432, 686] on md-icon "This irrigation is unlocked and so can be amended by the optimiser. Click here …" at bounding box center [432, 690] width 20 height 20
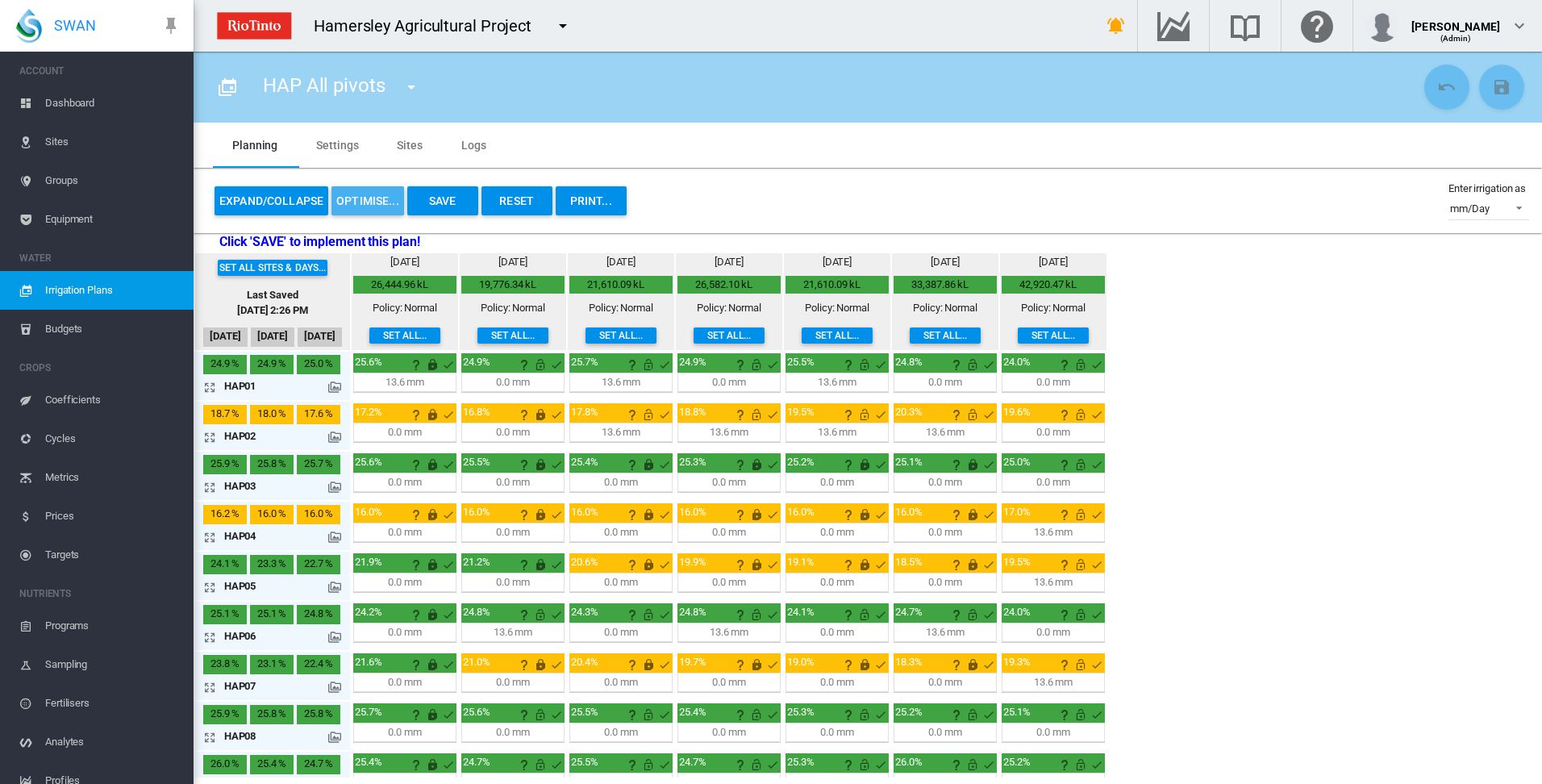
click at [371, 206] on button "OPTIMISE..." at bounding box center [368, 201] width 73 height 29
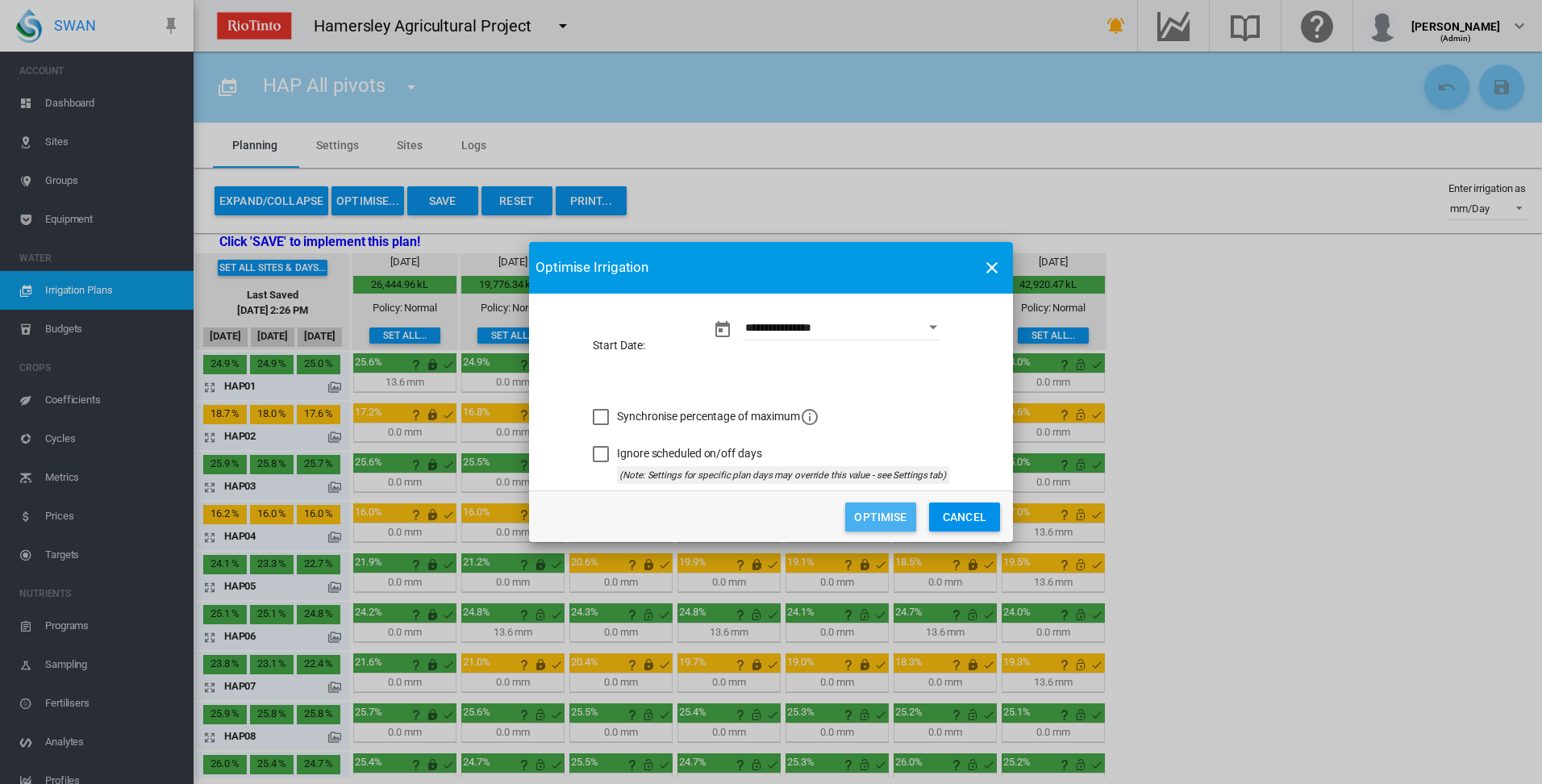
click at [875, 524] on button "Optimise" at bounding box center [880, 517] width 71 height 29
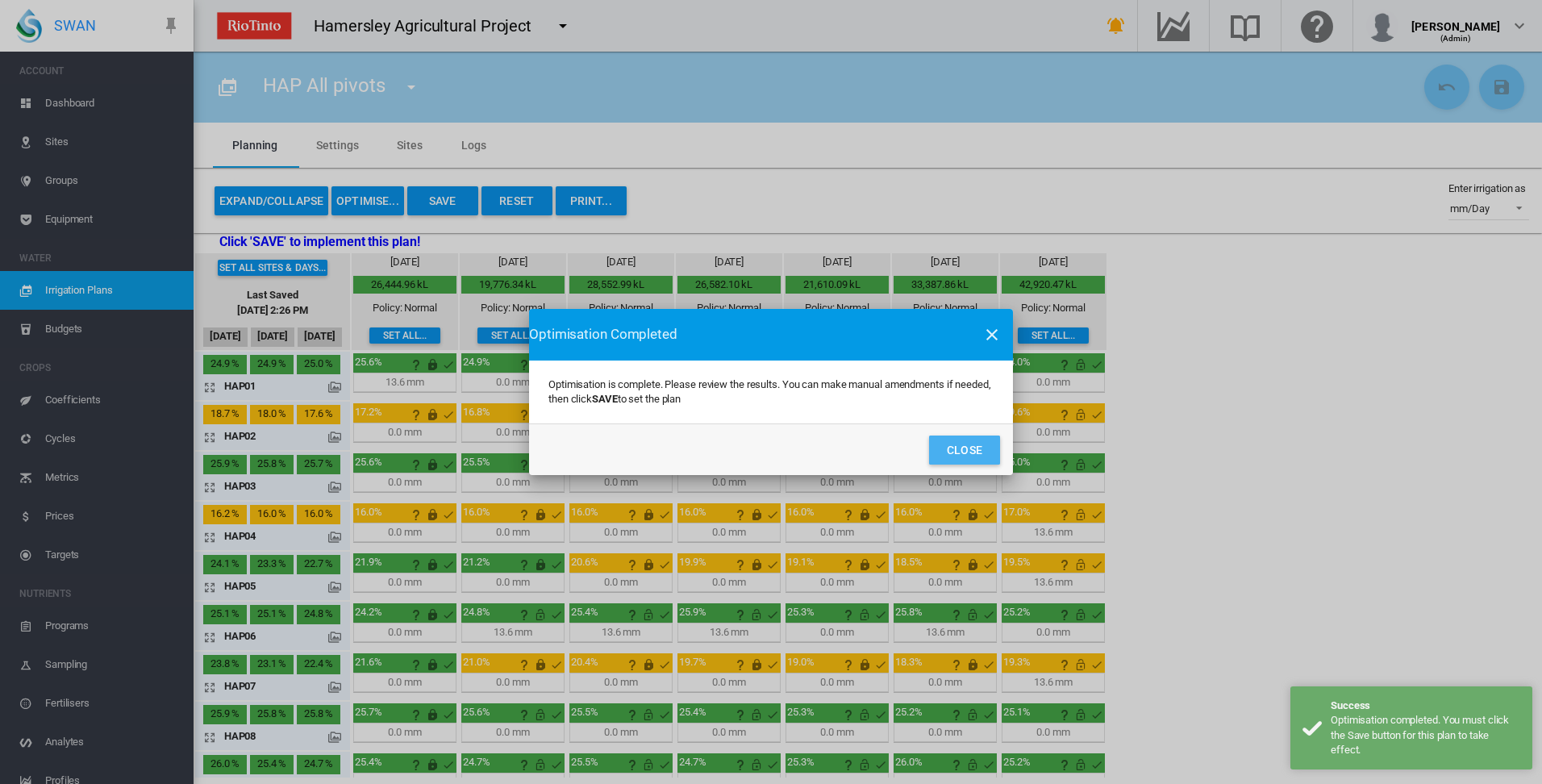
click at [955, 453] on button "Close" at bounding box center [964, 450] width 71 height 29
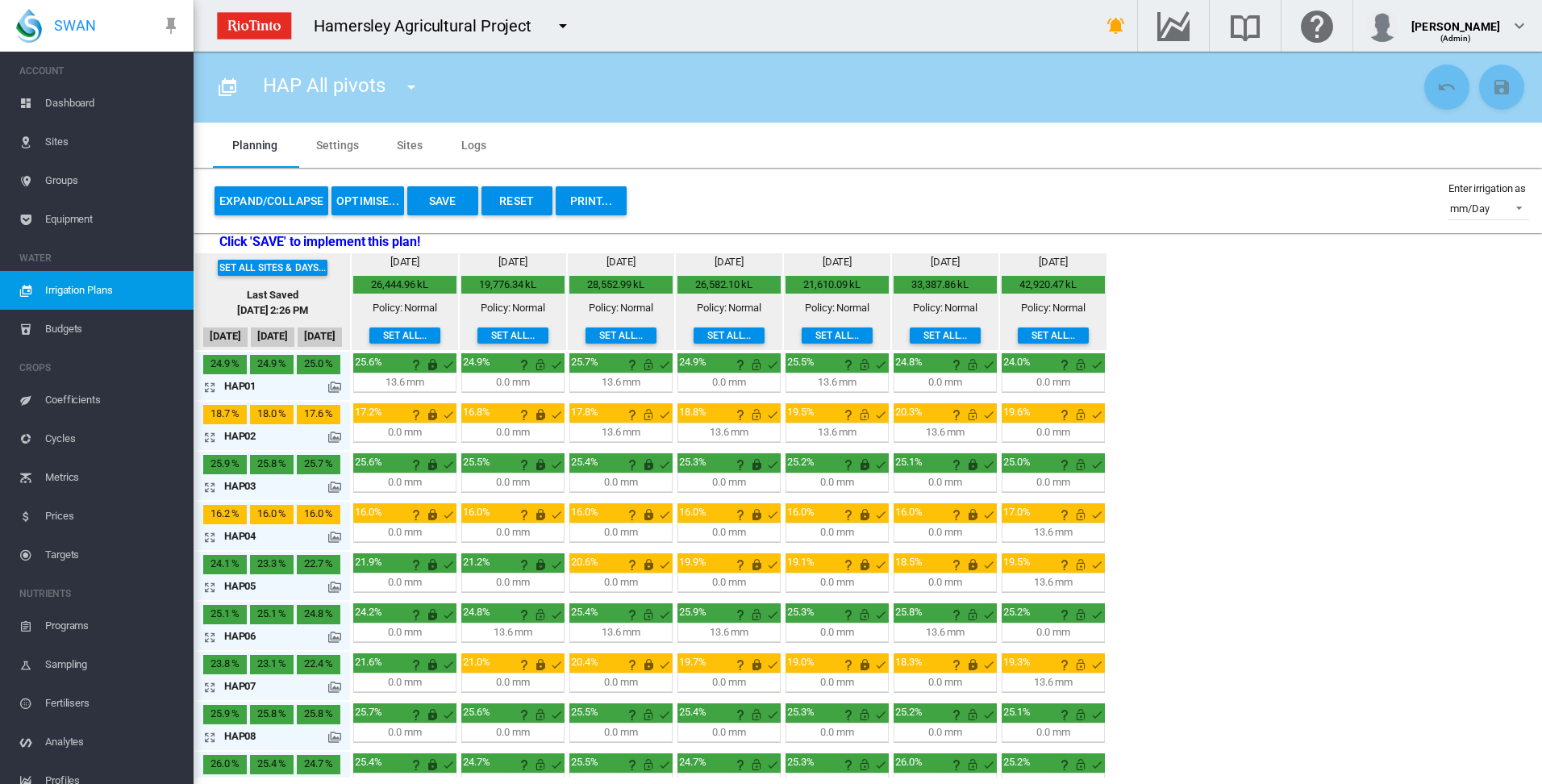
click at [360, 194] on button "OPTIMISE..." at bounding box center [368, 201] width 73 height 29
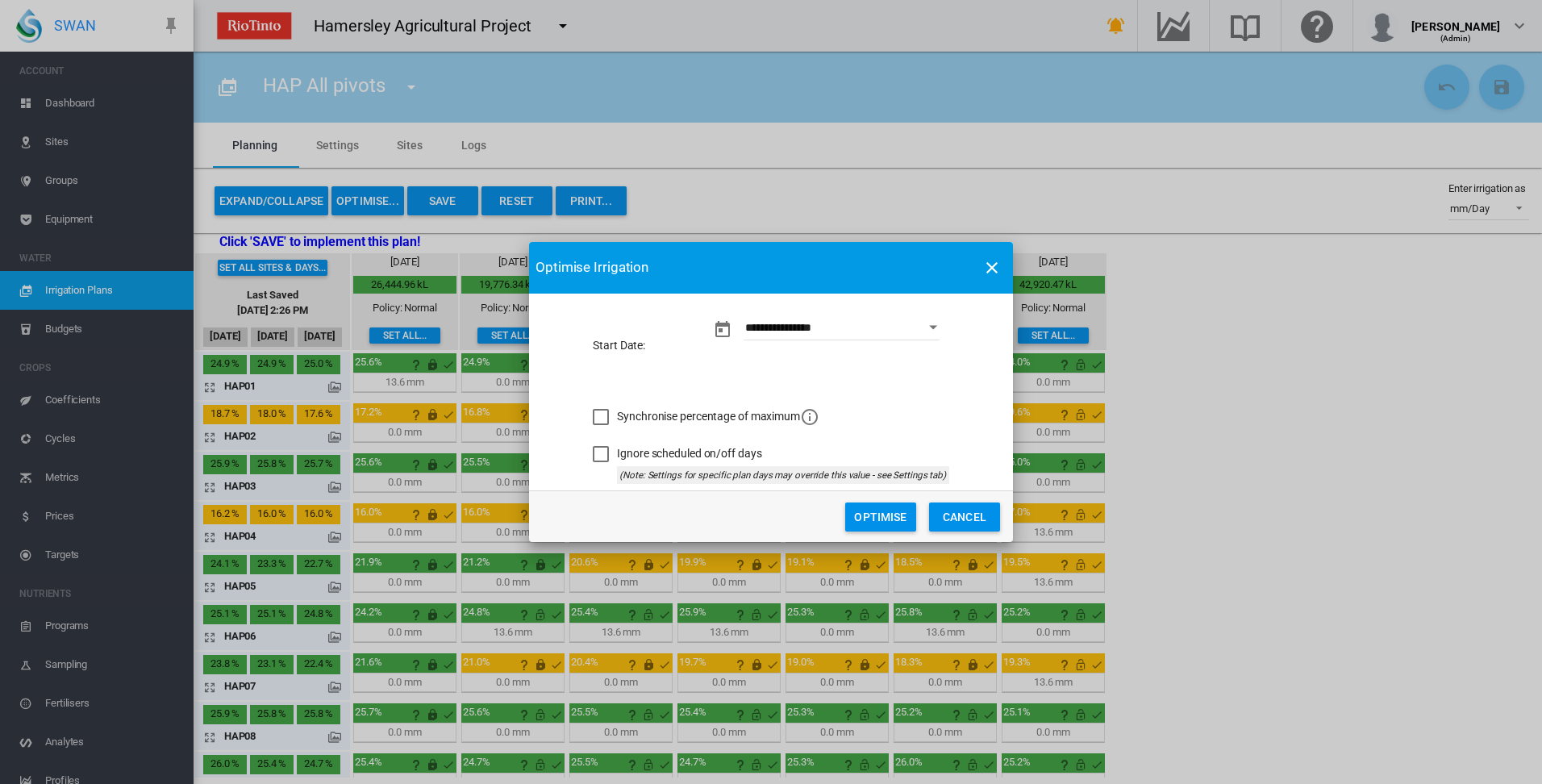
click at [878, 520] on button "Optimise" at bounding box center [880, 517] width 71 height 29
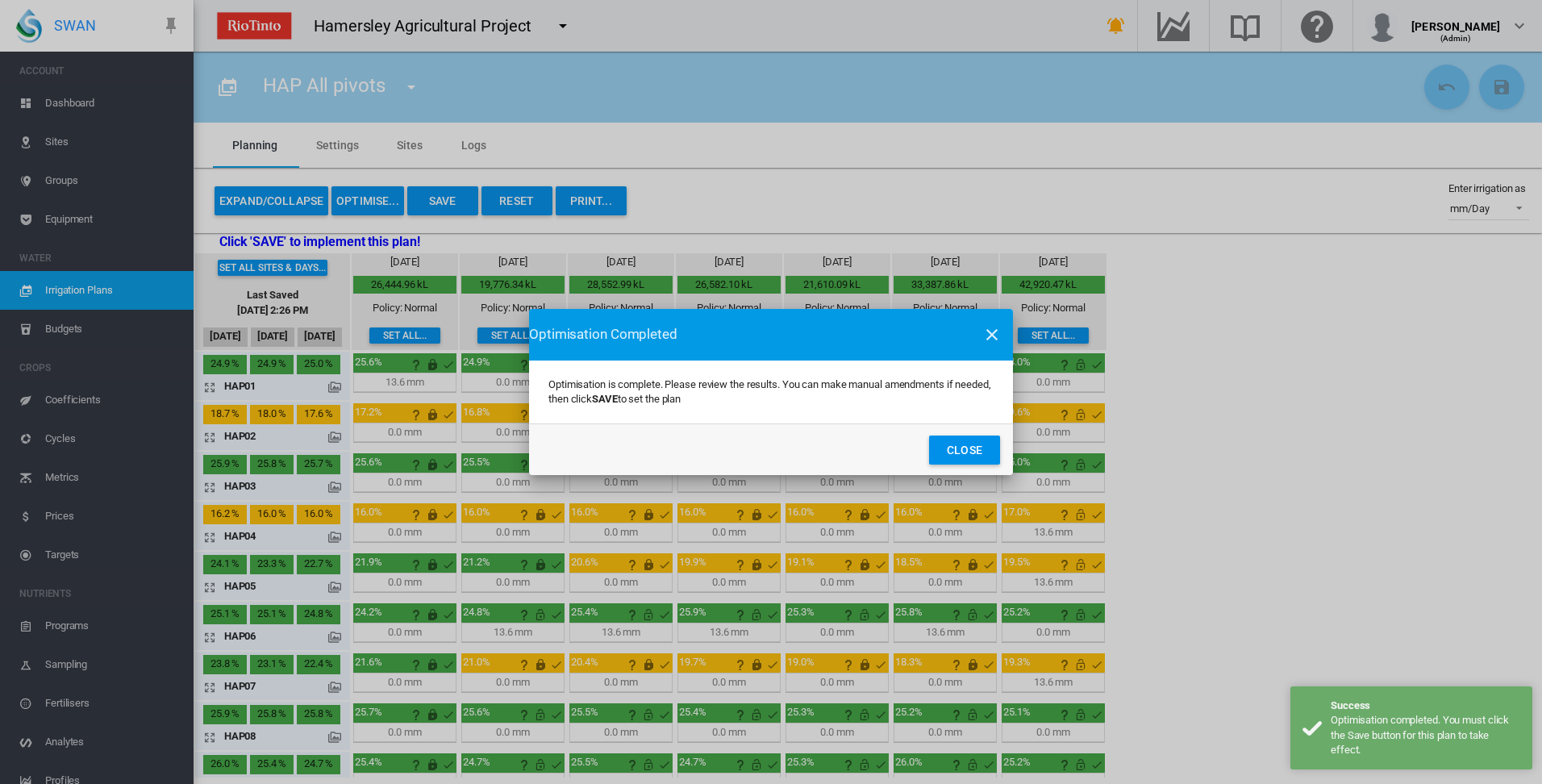
click at [969, 451] on button "Close" at bounding box center [964, 450] width 71 height 29
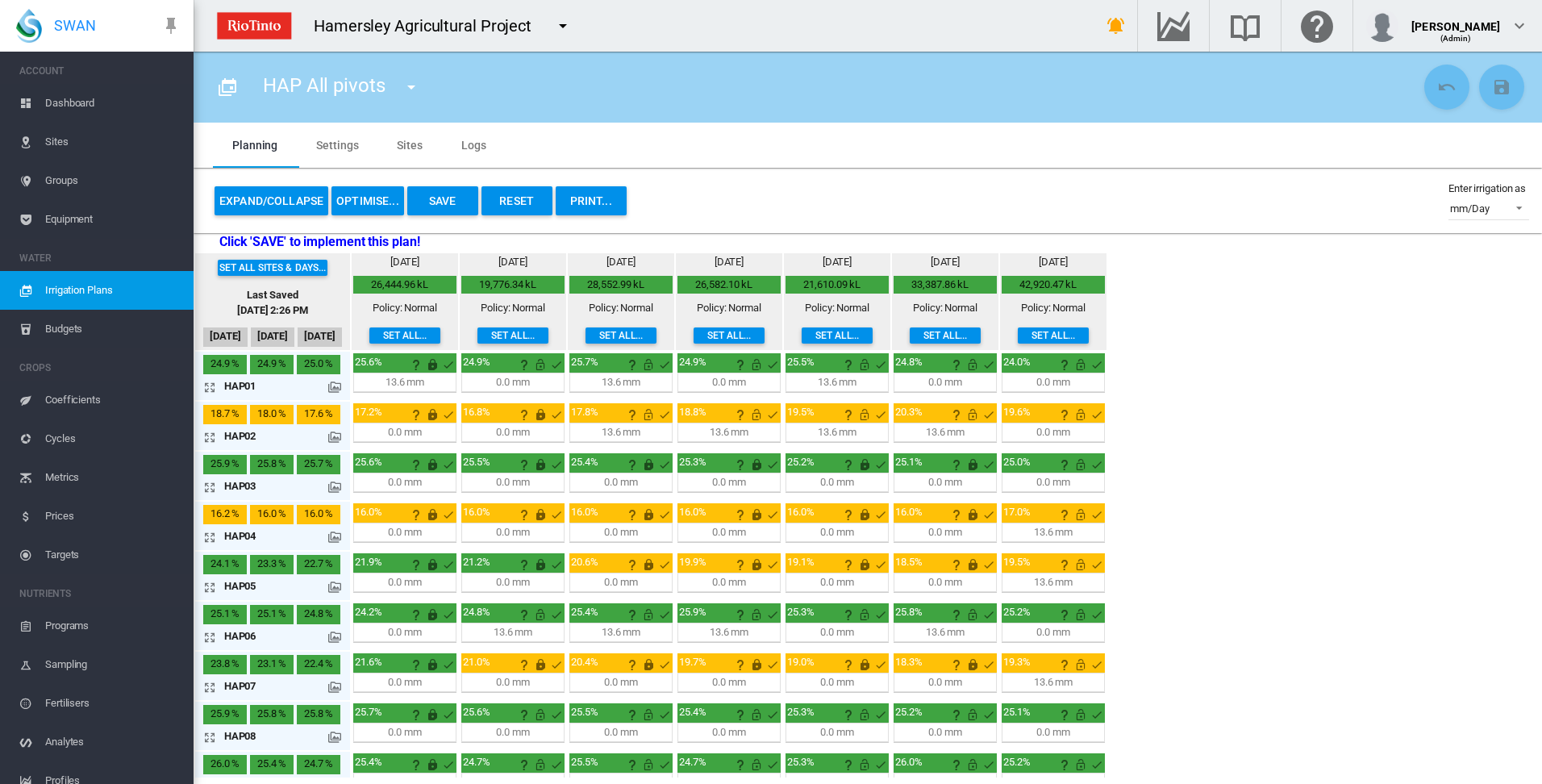
click at [257, 24] on img at bounding box center [254, 25] width 87 height 40
click at [261, 24] on img at bounding box center [254, 25] width 87 height 40
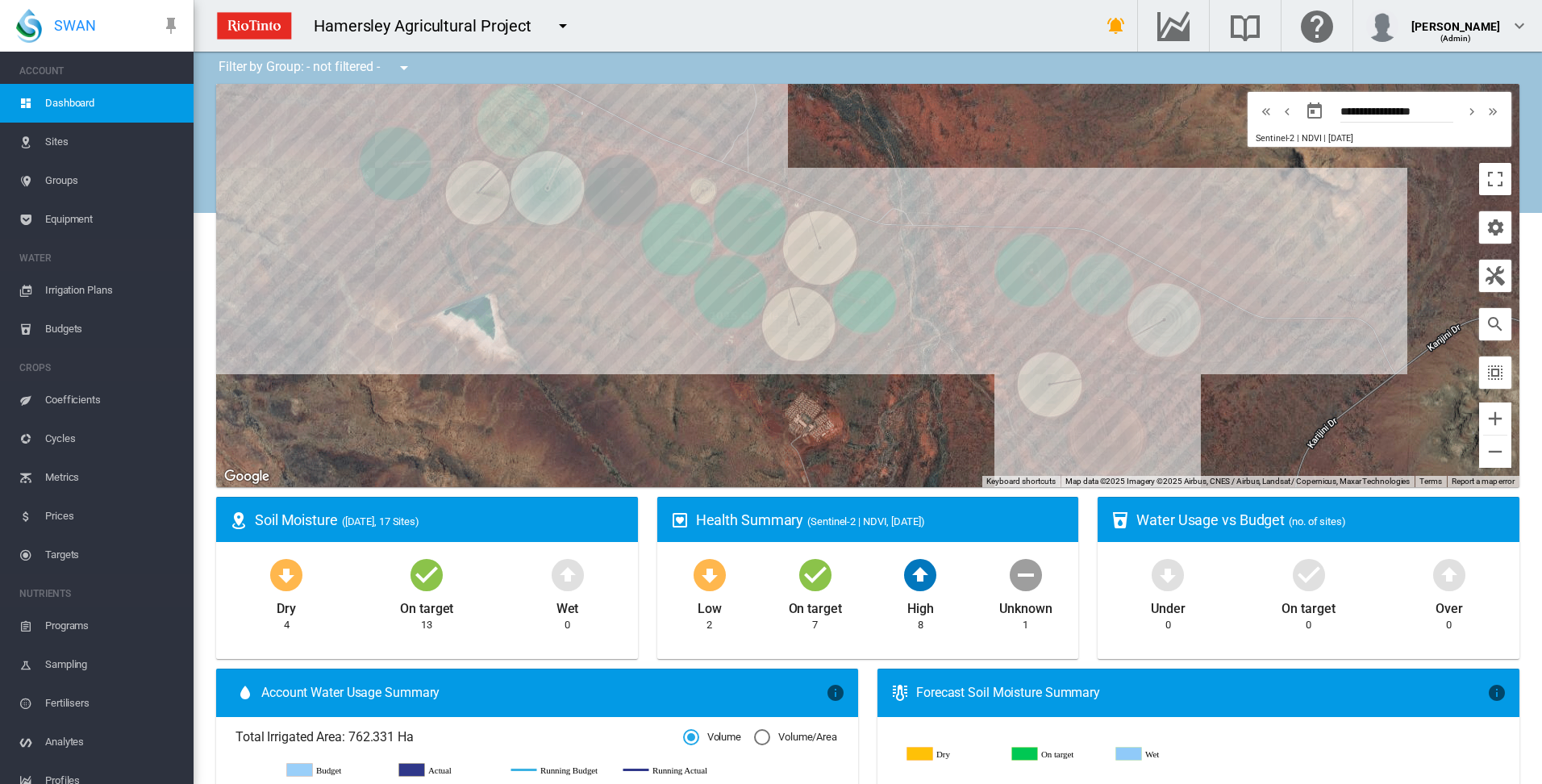
click at [91, 288] on span "Irrigation Plans" at bounding box center [113, 290] width 136 height 38
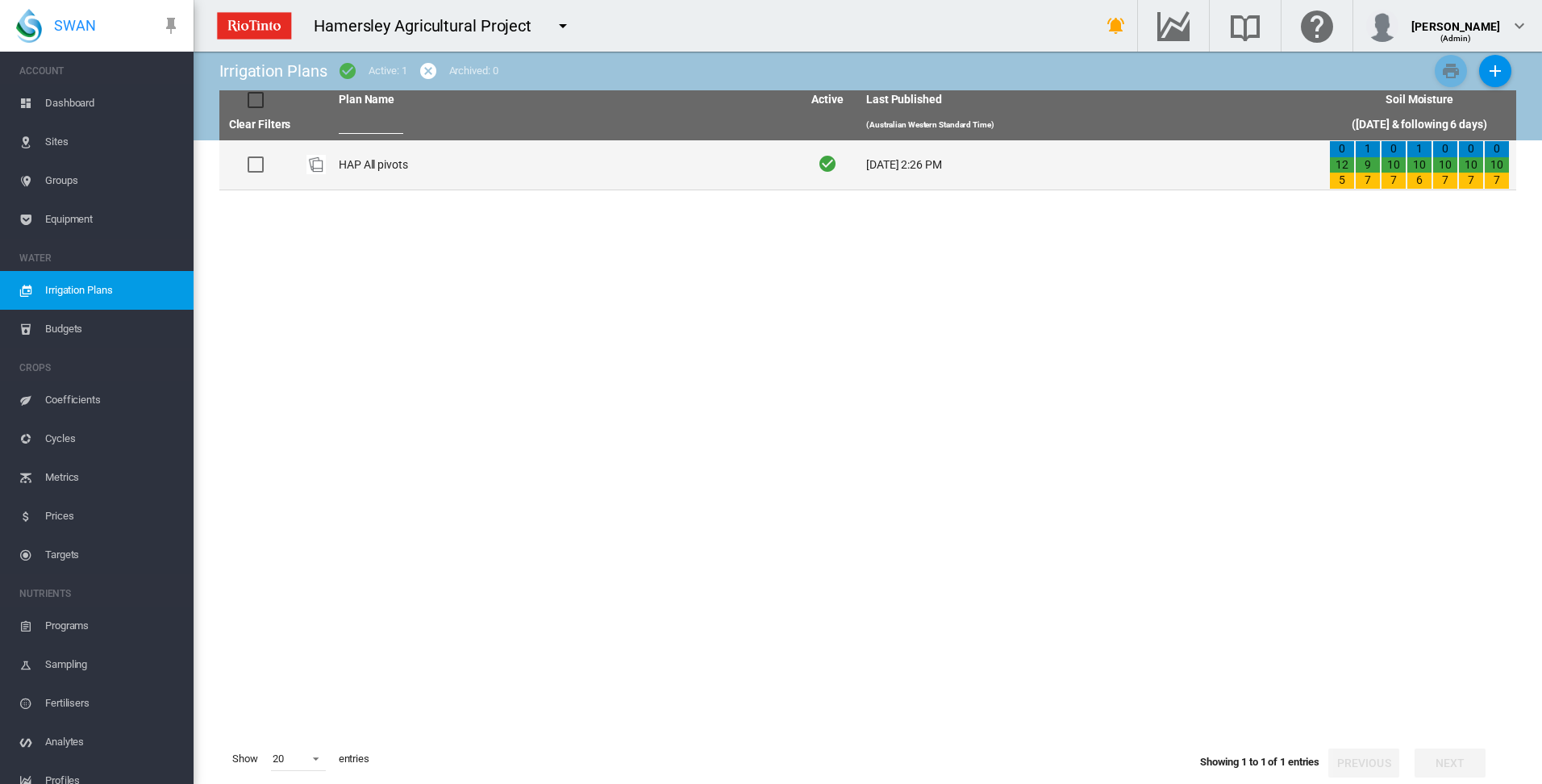
click at [360, 165] on td "HAP All pivots" at bounding box center [564, 165] width 463 height 49
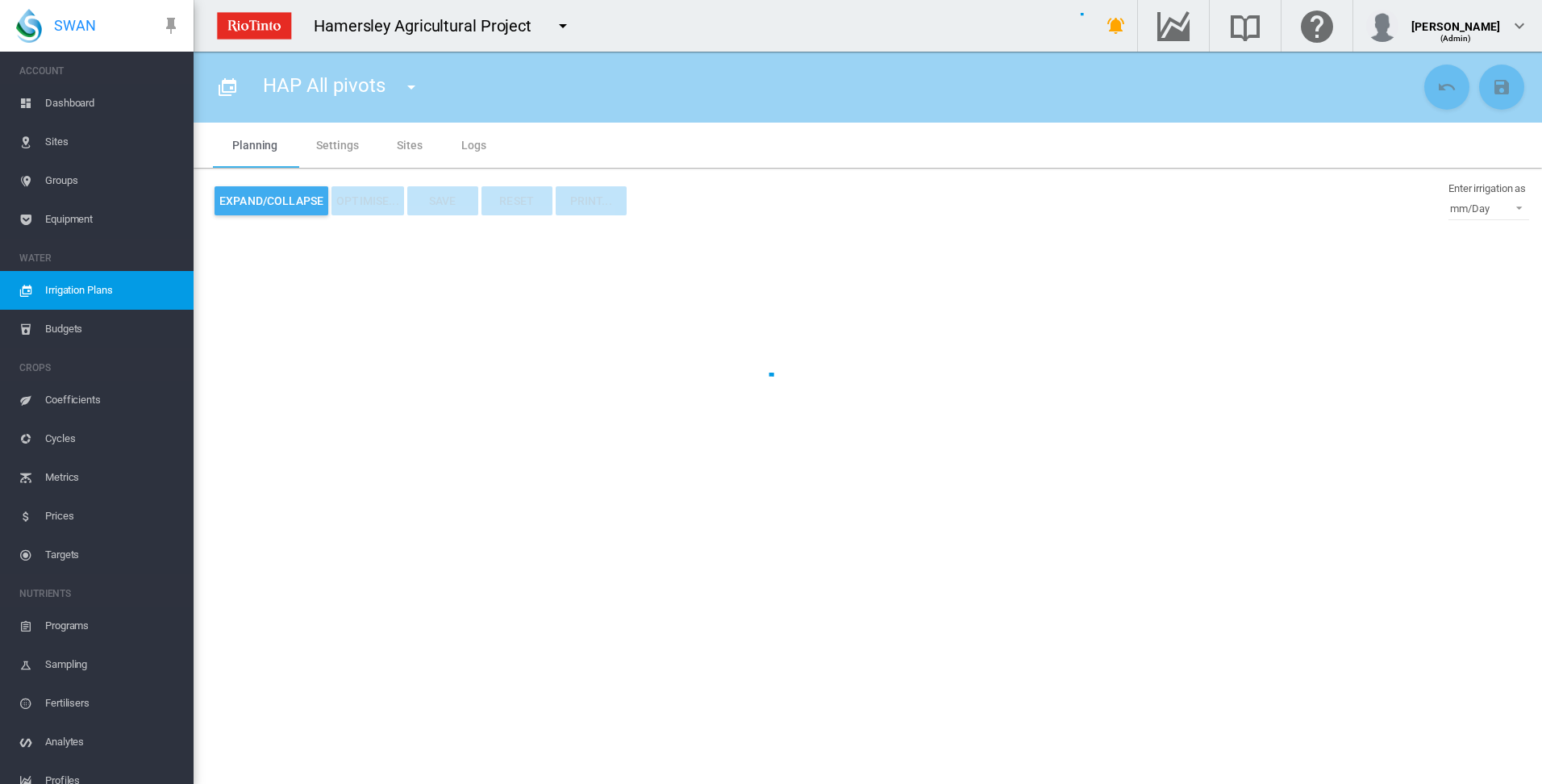
type input "**********"
type input "*"
type input "*****"
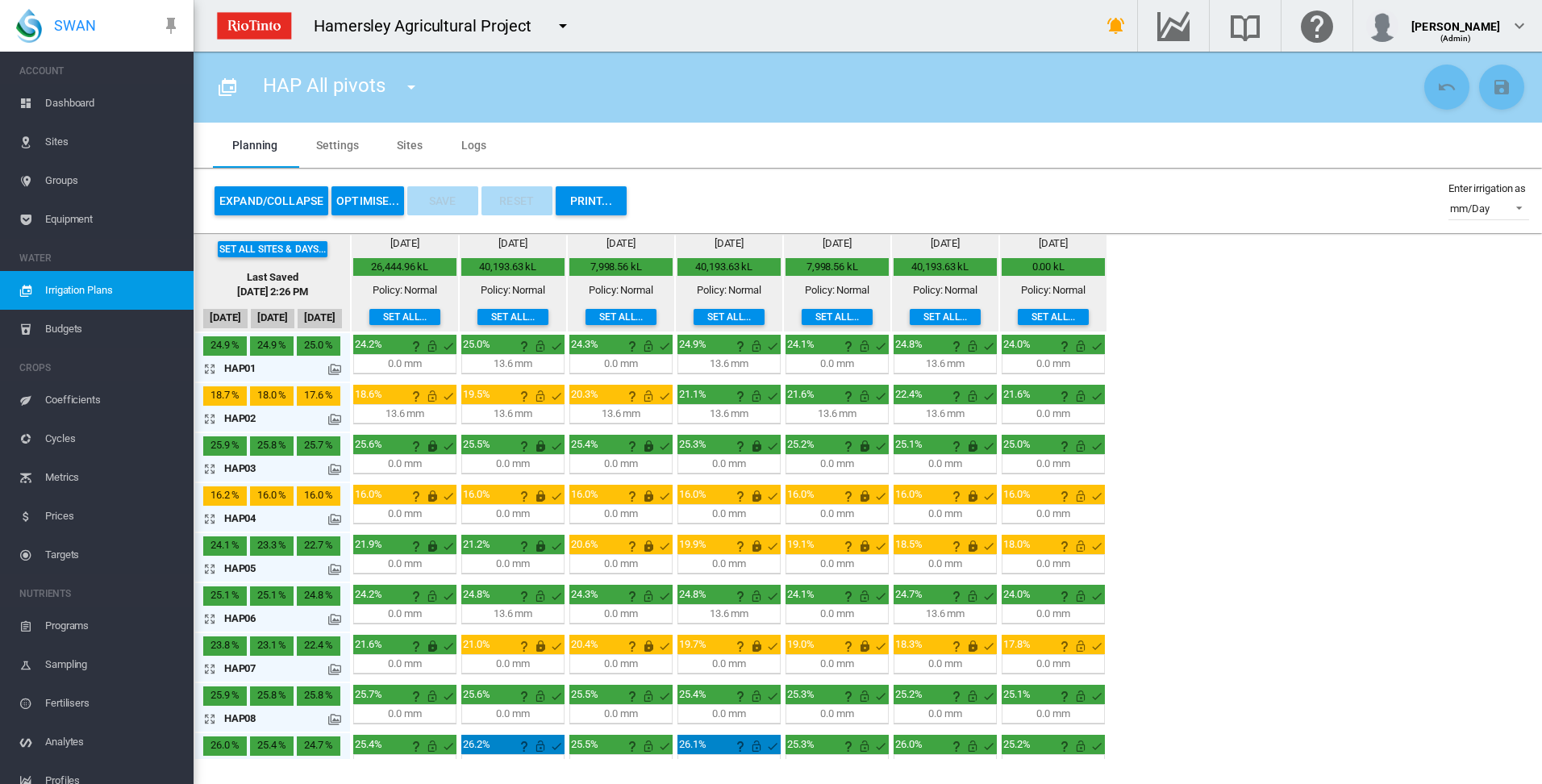
click at [210, 421] on md-icon "icon-arrow-expand" at bounding box center [213, 419] width 20 height 20
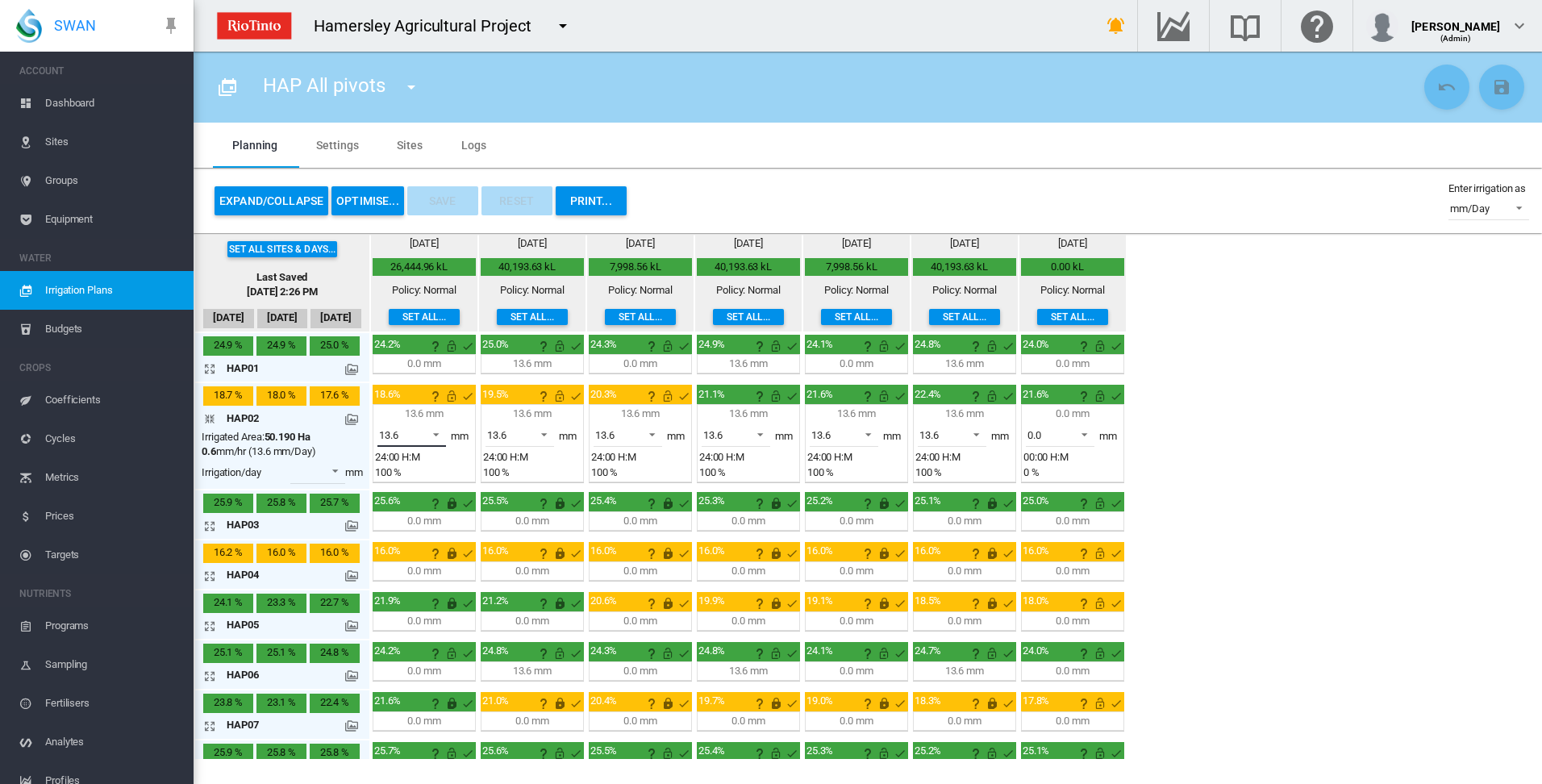
click at [436, 432] on span at bounding box center [431, 433] width 20 height 15
click at [208, 416] on md-backdrop at bounding box center [771, 392] width 1542 height 784
click at [543, 430] on span at bounding box center [540, 433] width 20 height 15
click at [543, 406] on md-option "0.0" at bounding box center [529, 396] width 109 height 38
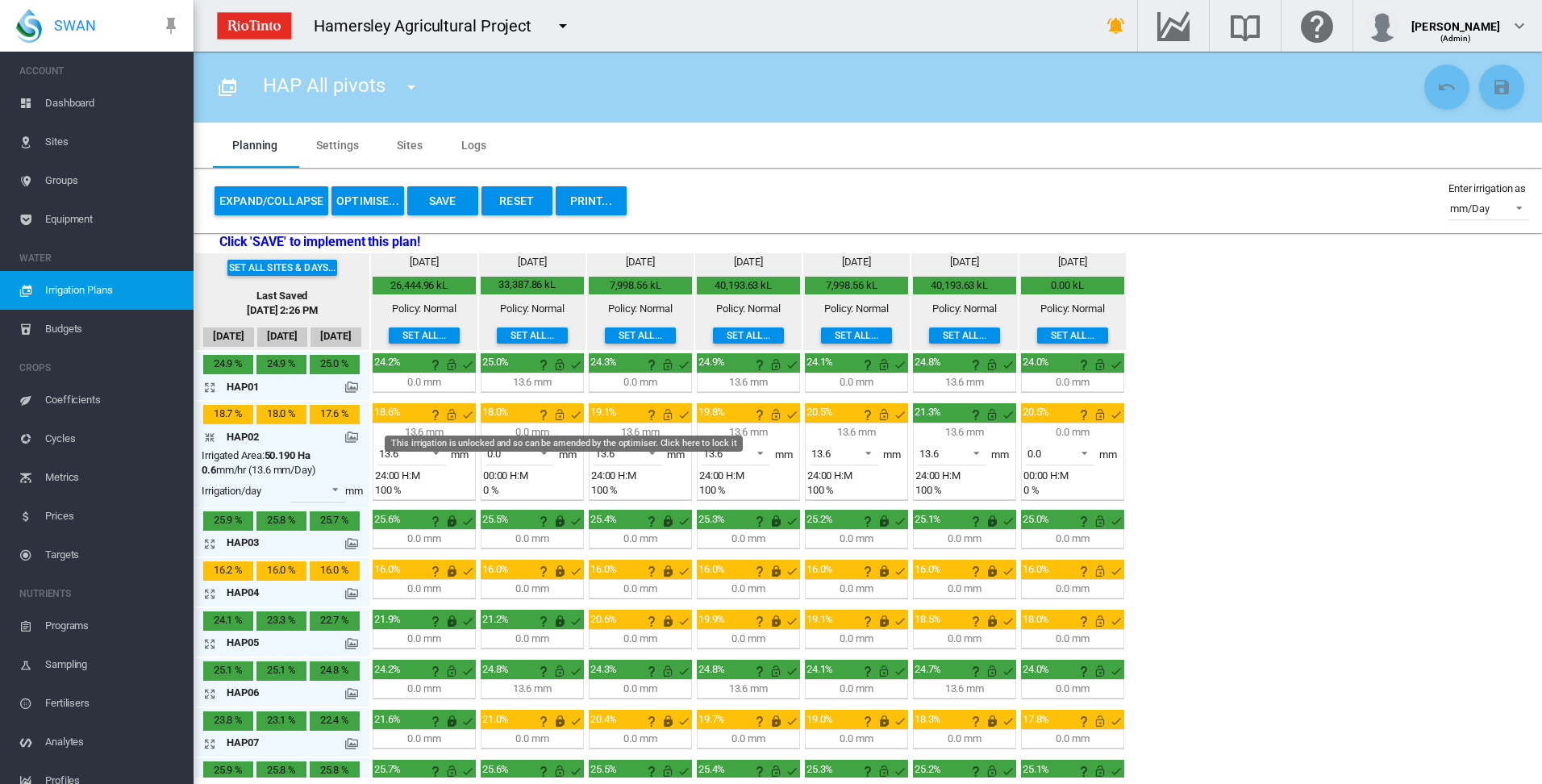
click at [564, 424] on div "18.0%" at bounding box center [532, 452] width 103 height 97
click at [651, 452] on span at bounding box center [648, 452] width 20 height 15
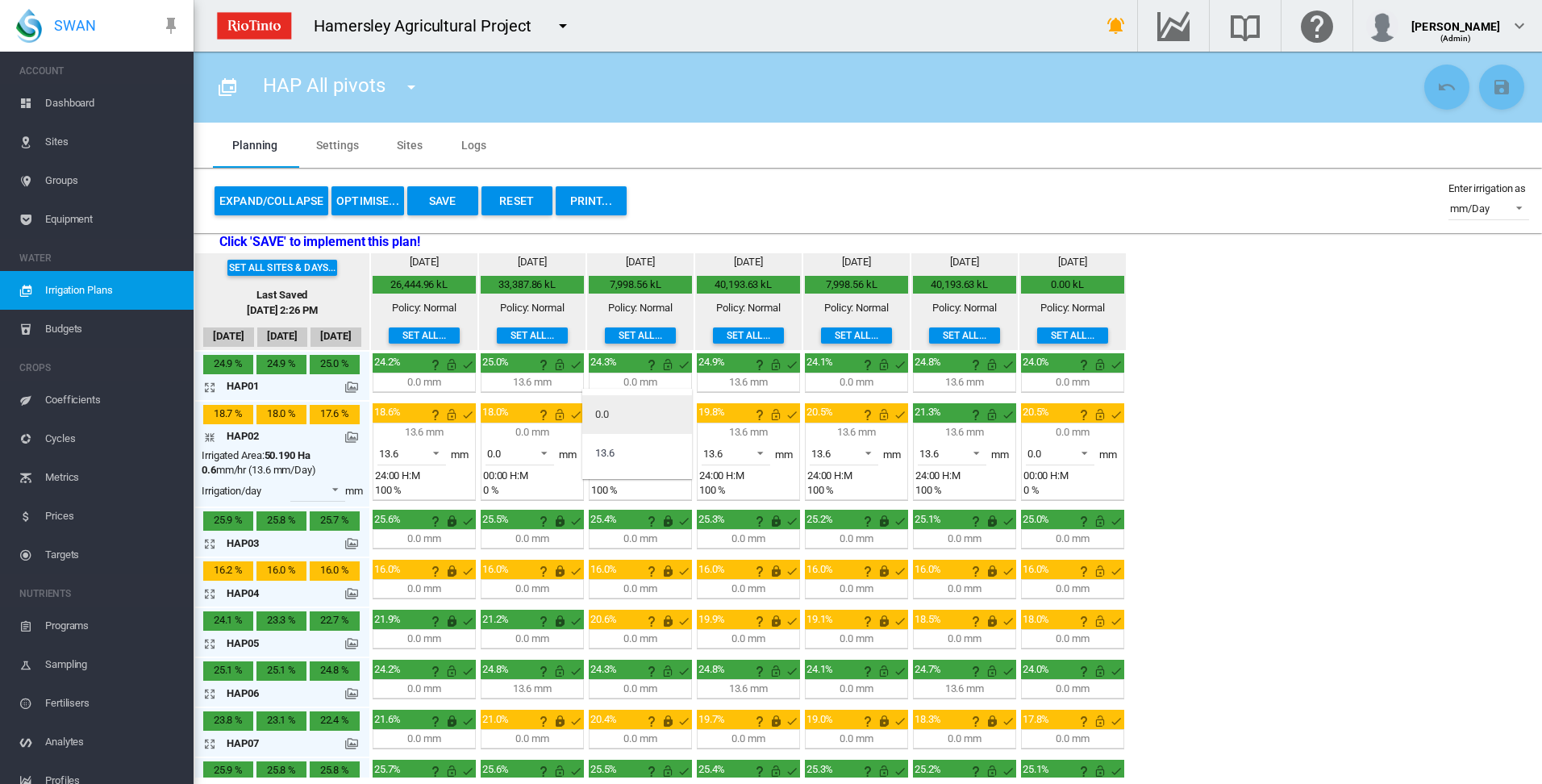
click at [648, 424] on md-option "0.0" at bounding box center [637, 414] width 109 height 38
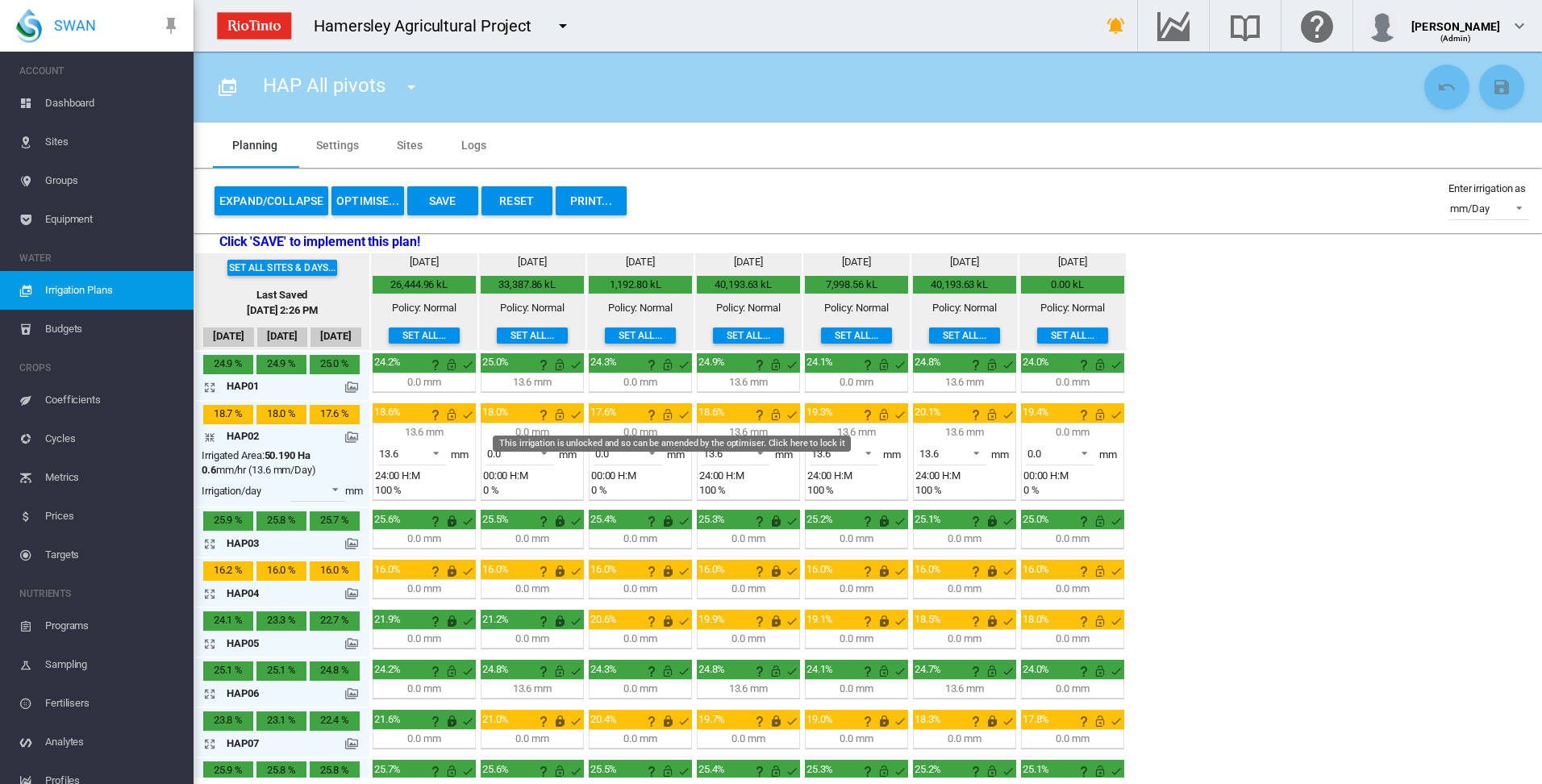
click at [666, 417] on md-icon "This irrigation is unlocked and so can be amended by the optimiser. Click here …" at bounding box center [668, 415] width 20 height 20
click at [559, 413] on md-icon "This irrigation is unlocked and so can be amended by the optimiser. Click here …" at bounding box center [559, 415] width 20 height 20
click at [563, 416] on md-icon "This irrigation is locked and cannot be amended by the optimiser. Click here to…" at bounding box center [559, 415] width 20 height 20
click at [211, 437] on md-icon "icon-arrow-collapse" at bounding box center [213, 437] width 20 height 20
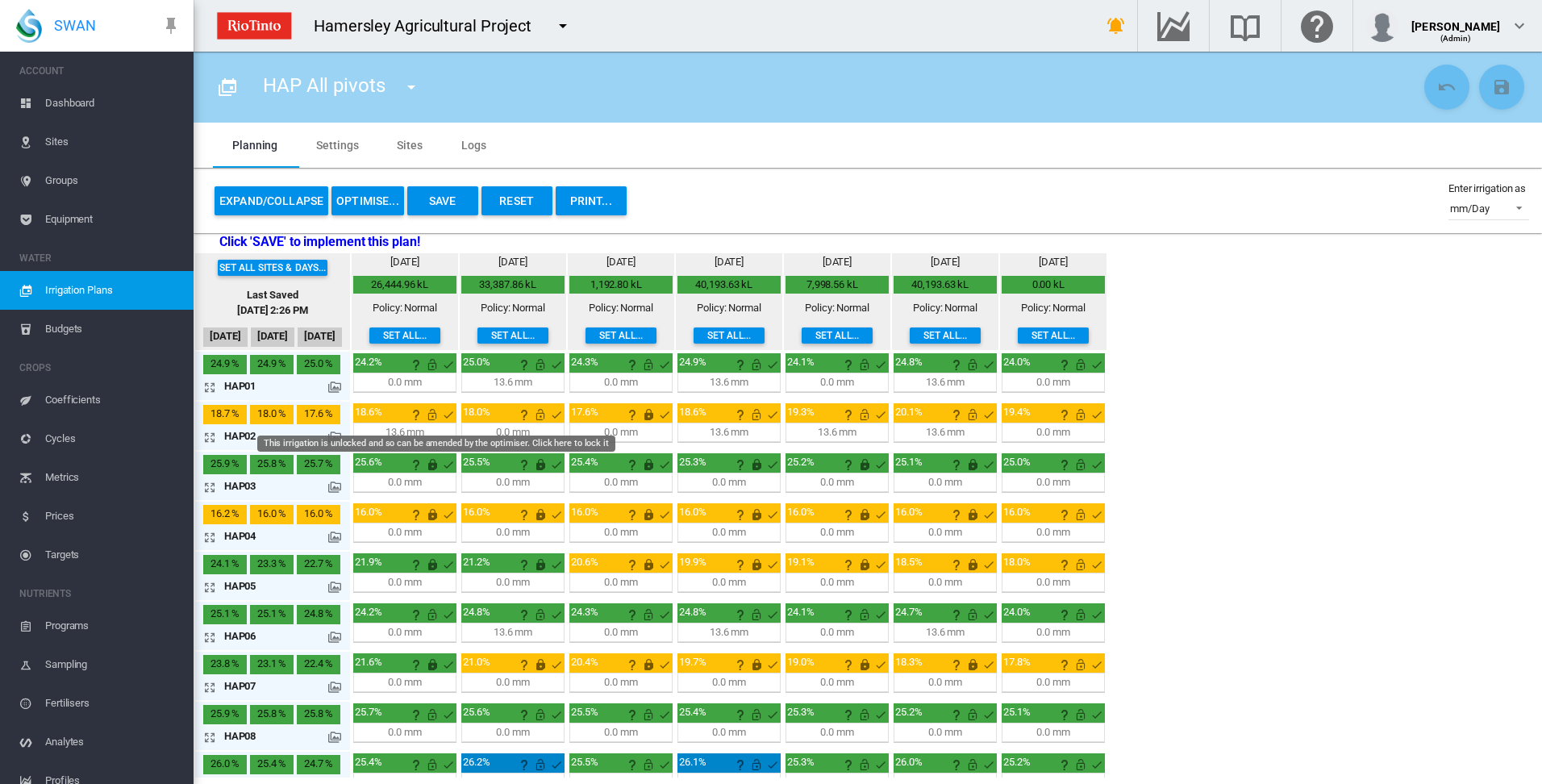
click at [435, 415] on md-icon "This irrigation is unlocked and so can be amended by the optimiser. Click here …" at bounding box center [432, 415] width 20 height 20
click at [365, 203] on button "OPTIMISE..." at bounding box center [368, 201] width 73 height 29
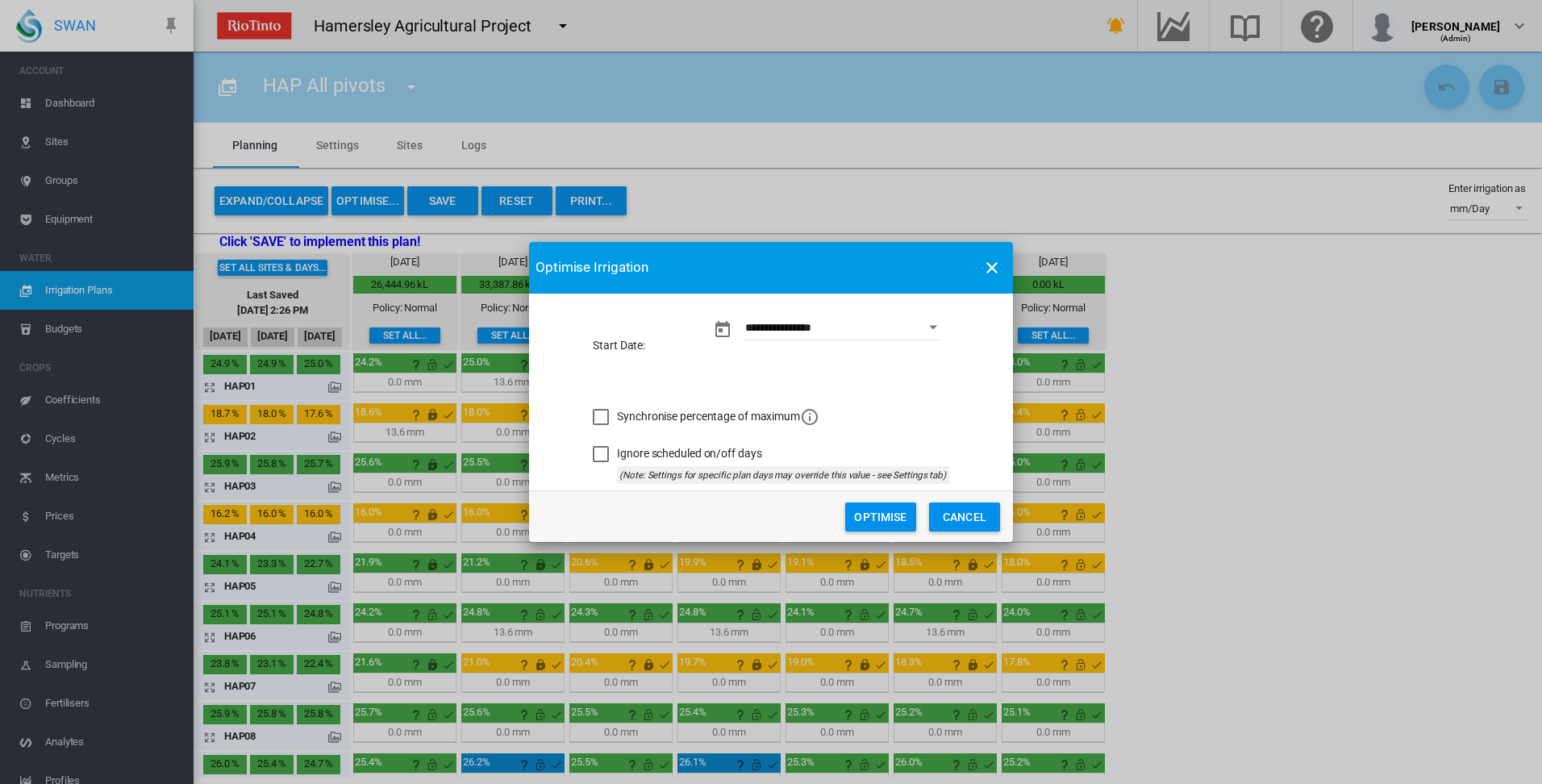
click at [864, 515] on button "Optimise" at bounding box center [880, 517] width 71 height 29
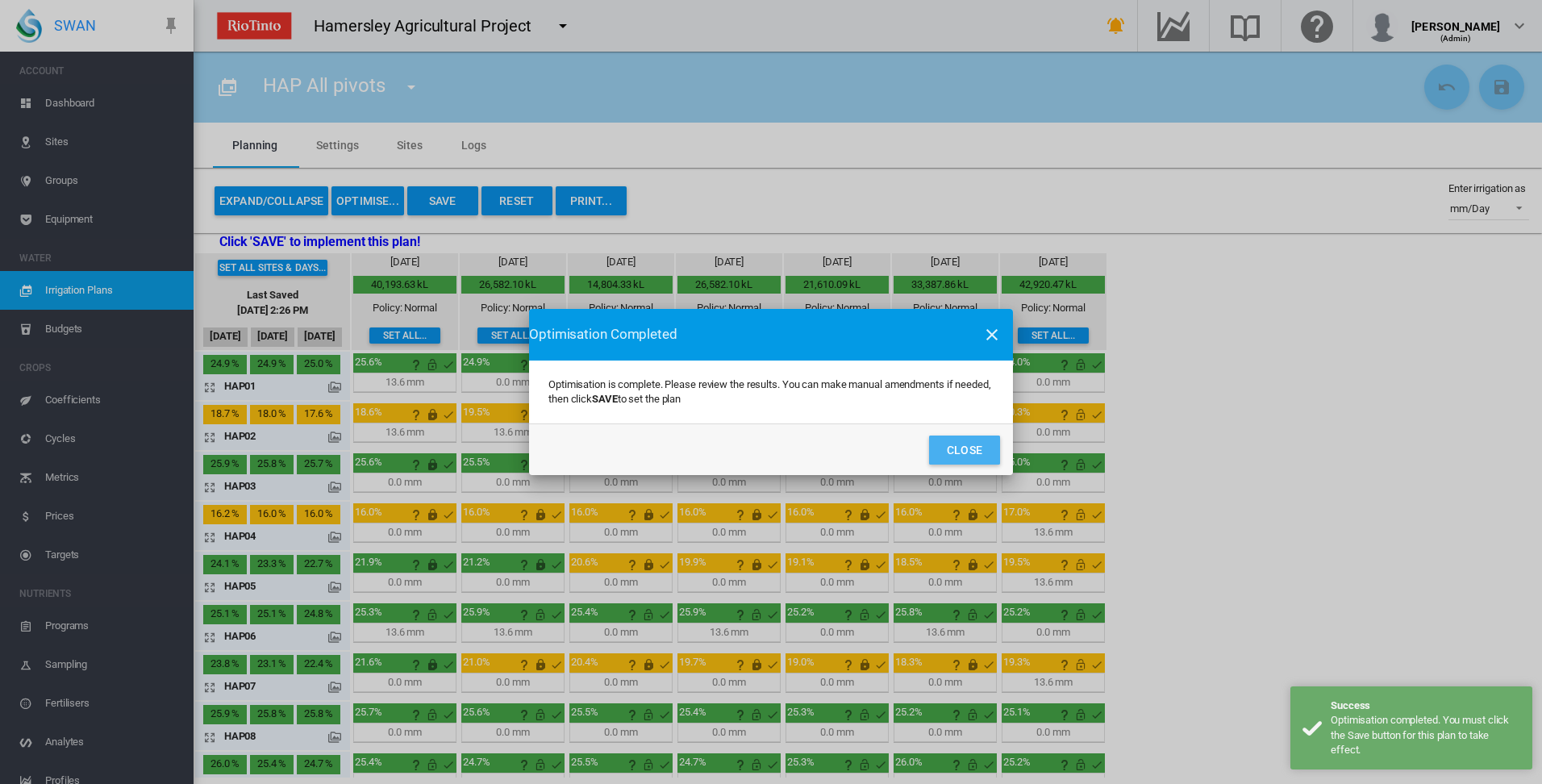
click at [943, 451] on button "Close" at bounding box center [964, 450] width 71 height 29
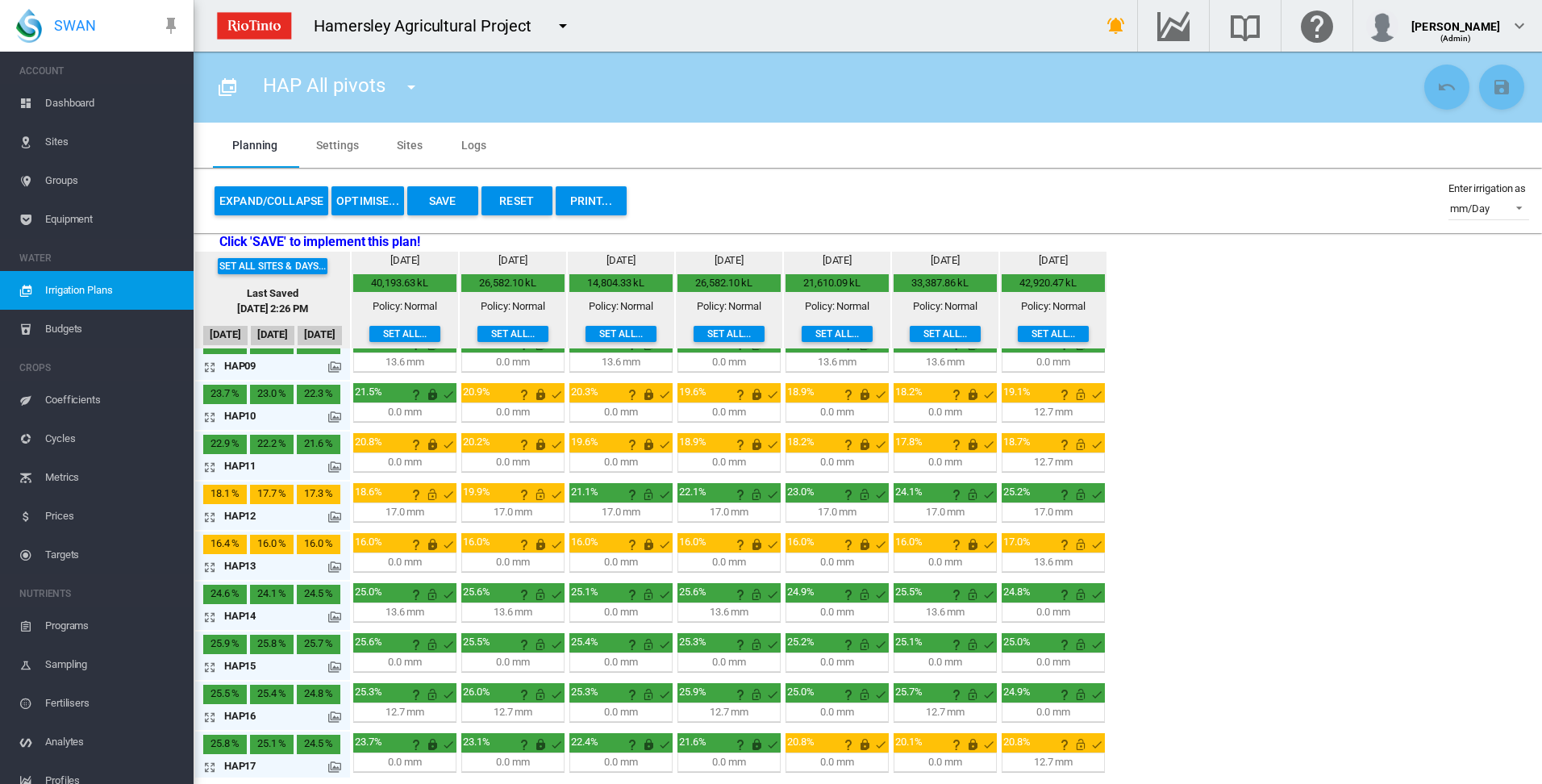
scroll to position [424, 0]
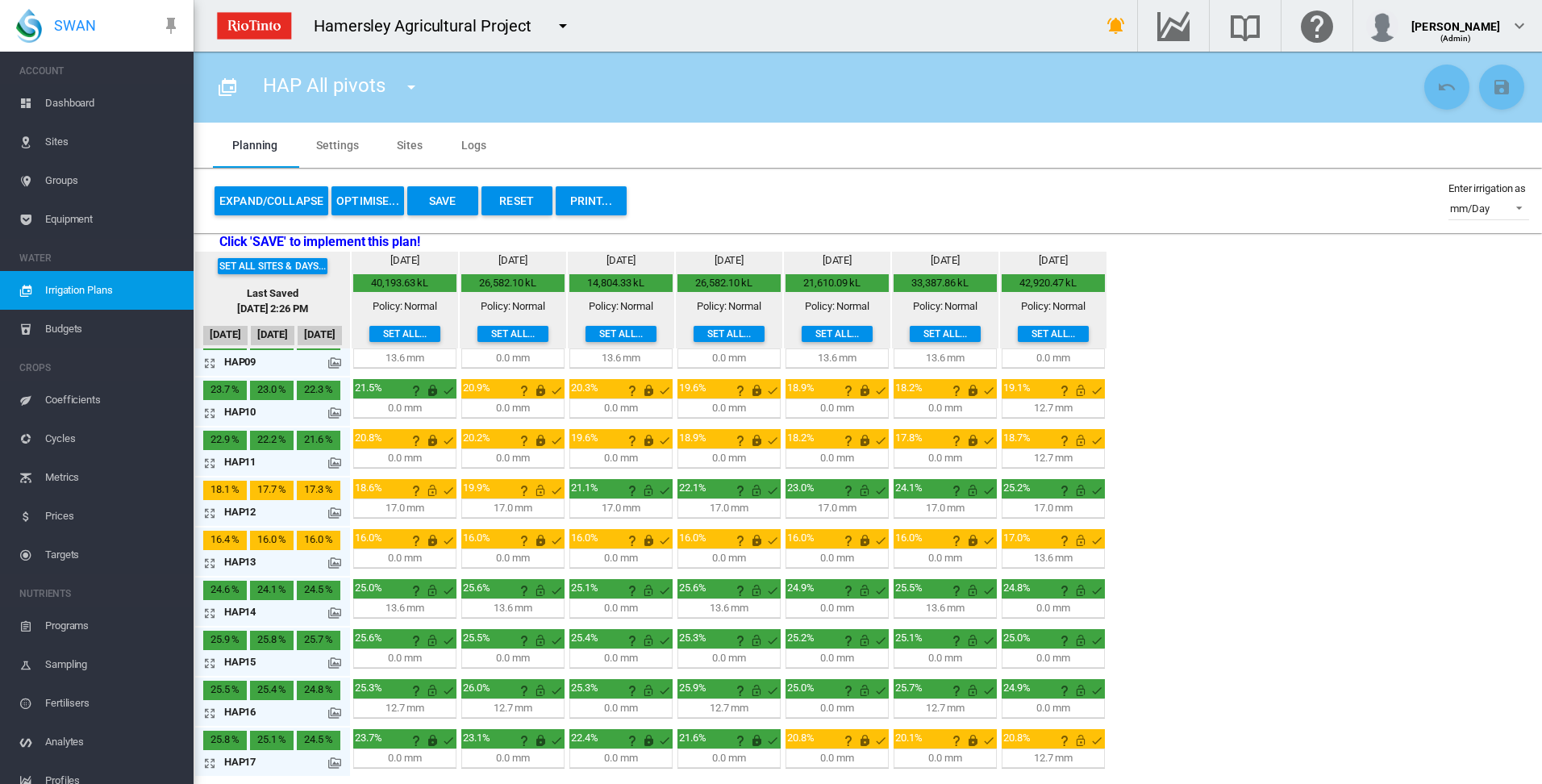
click at [212, 513] on md-icon "icon-arrow-expand" at bounding box center [213, 513] width 20 height 20
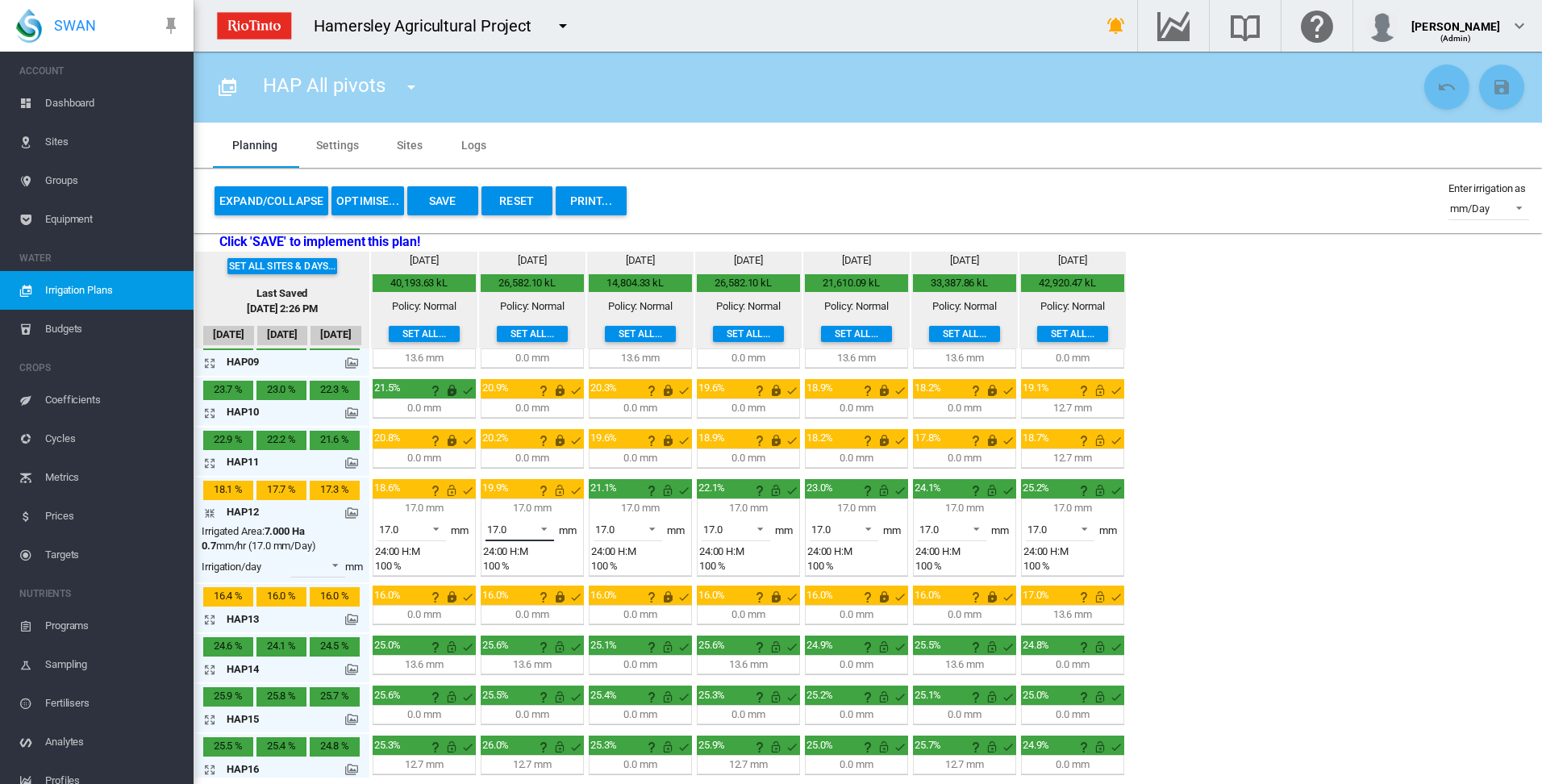
click at [546, 528] on span at bounding box center [540, 528] width 20 height 15
click at [537, 452] on md-option "0.0" at bounding box center [529, 451] width 109 height 38
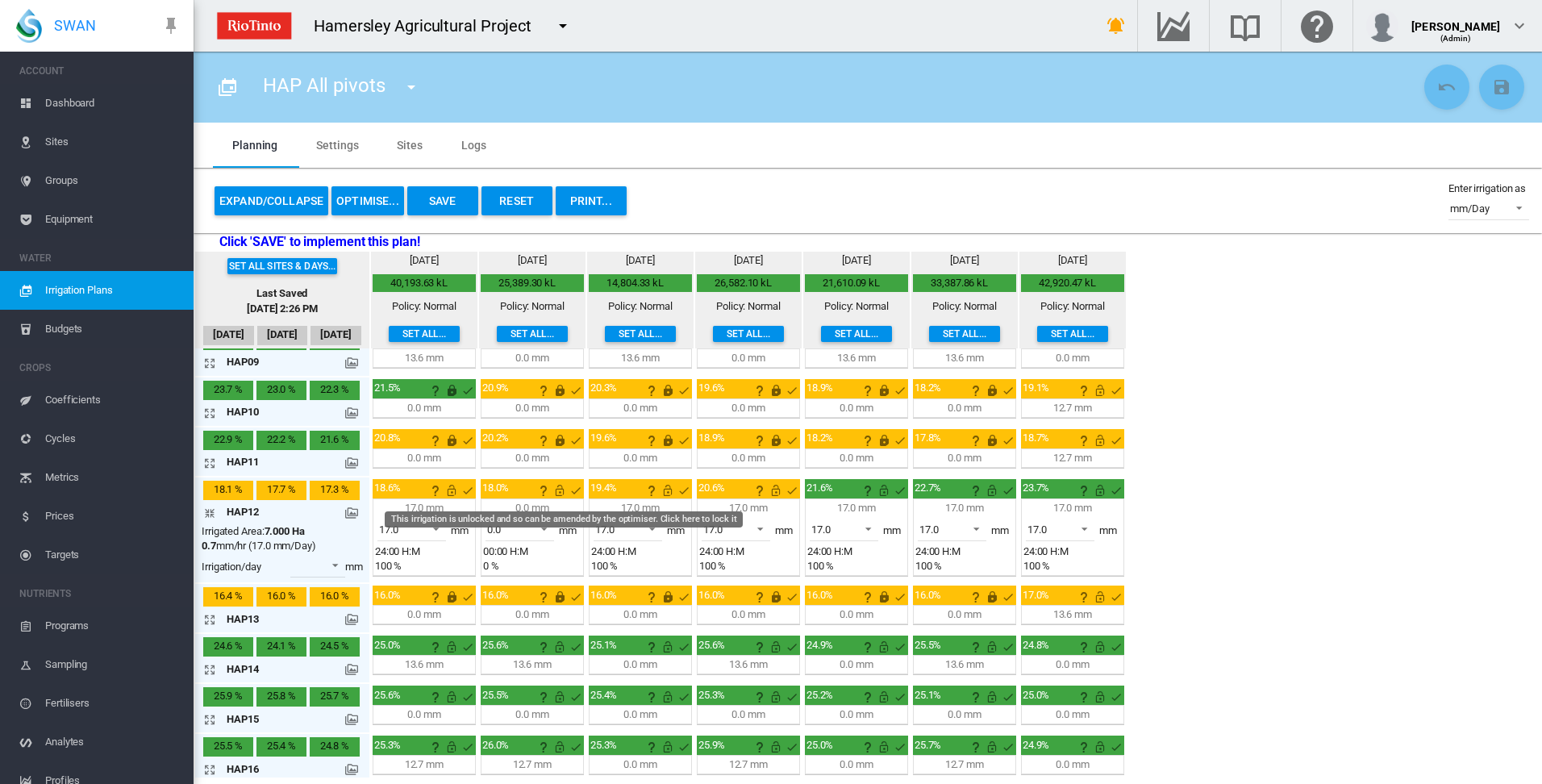
click at [559, 490] on md-icon "This irrigation is unlocked and so can be amended by the optimiser. Click here …" at bounding box center [559, 490] width 20 height 20
click at [211, 514] on md-icon "icon-arrow-collapse" at bounding box center [213, 513] width 20 height 20
